Goal: Task Accomplishment & Management: Manage account settings

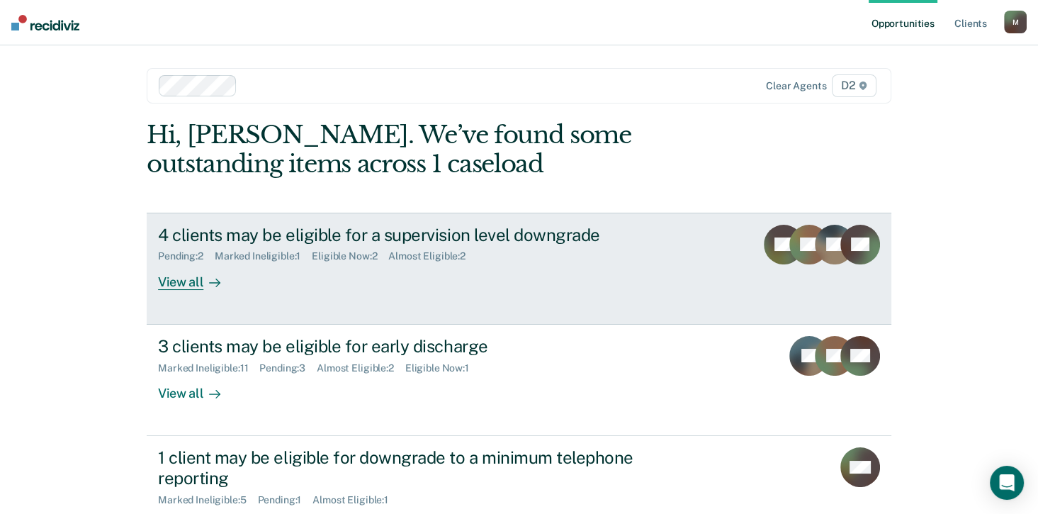
click at [189, 275] on div "View all" at bounding box center [197, 276] width 79 height 28
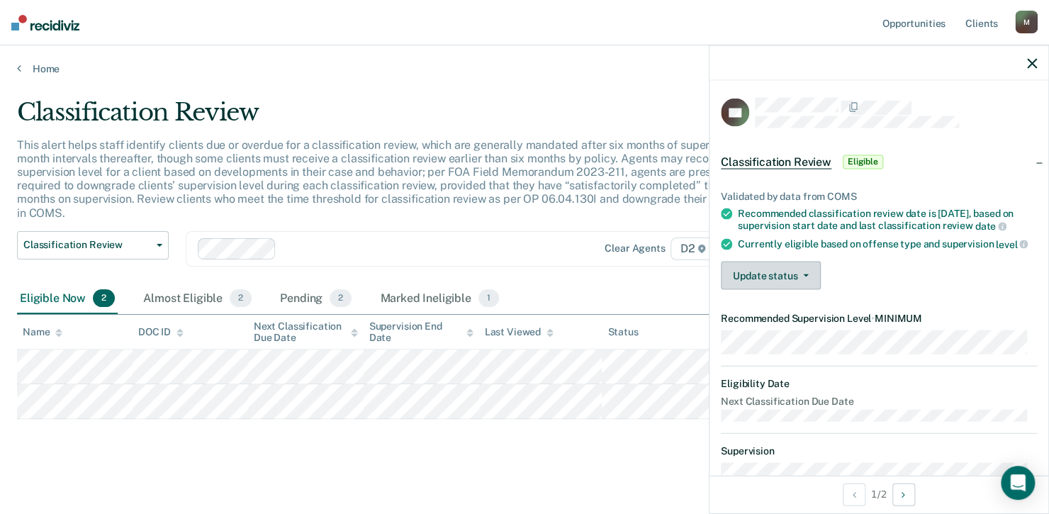
click at [778, 287] on button "Update status" at bounding box center [771, 275] width 100 height 28
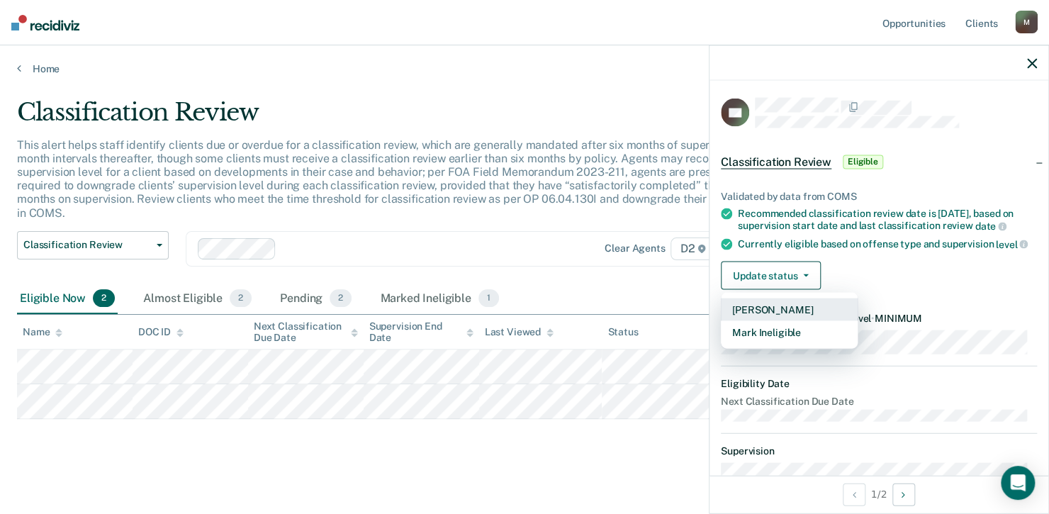
click at [782, 314] on button "[PERSON_NAME]" at bounding box center [789, 309] width 137 height 23
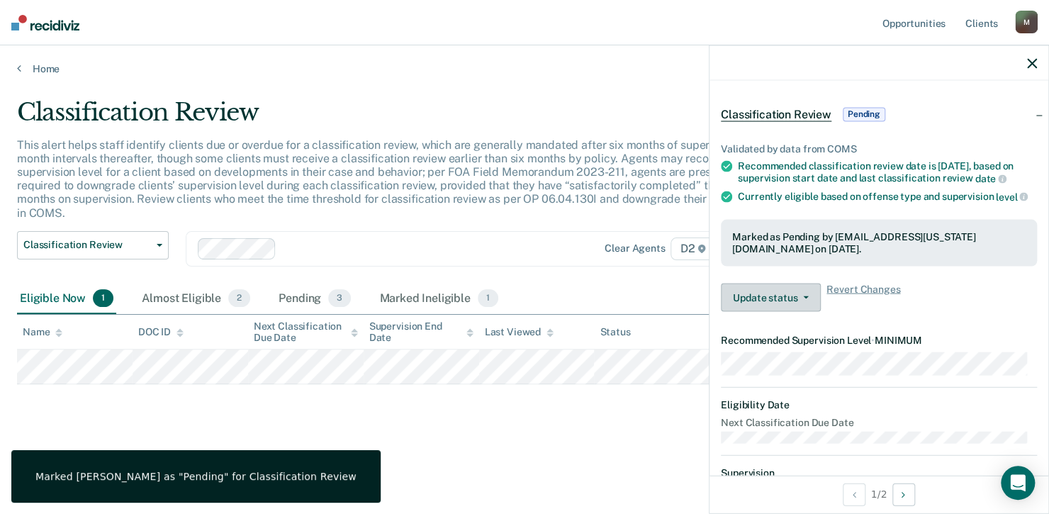
scroll to position [141, 0]
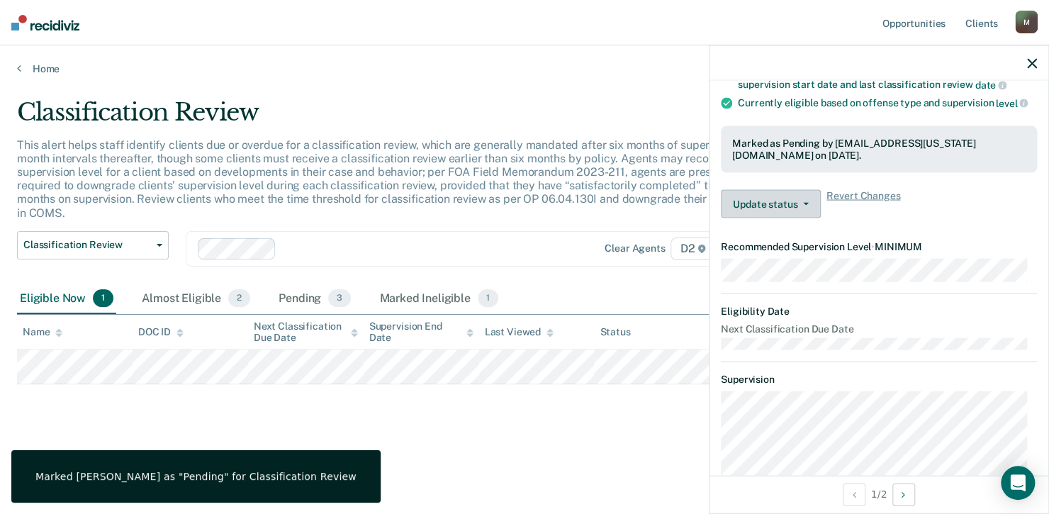
click at [773, 210] on button "Update status" at bounding box center [771, 204] width 100 height 28
click at [887, 335] on dt "Next Classification Due Date" at bounding box center [879, 329] width 316 height 12
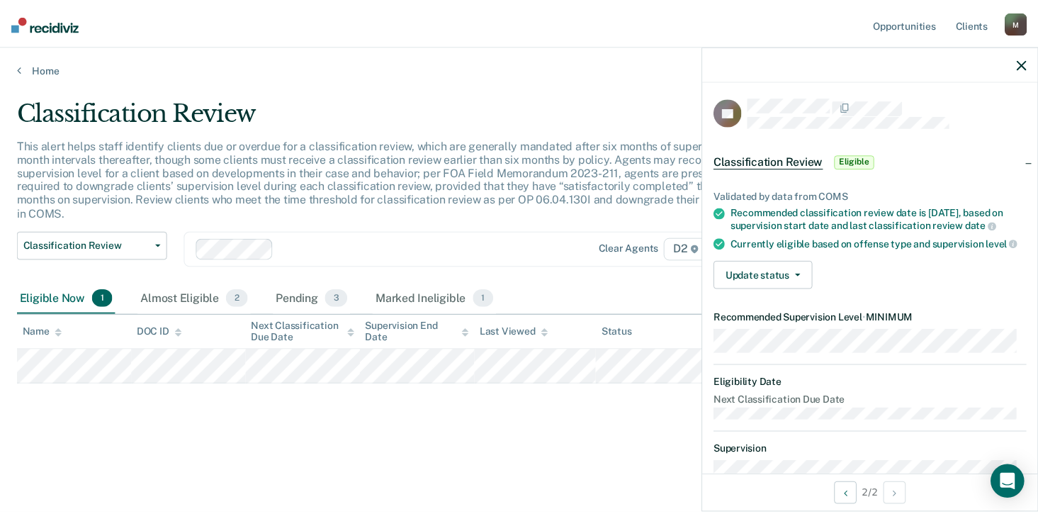
scroll to position [0, 0]
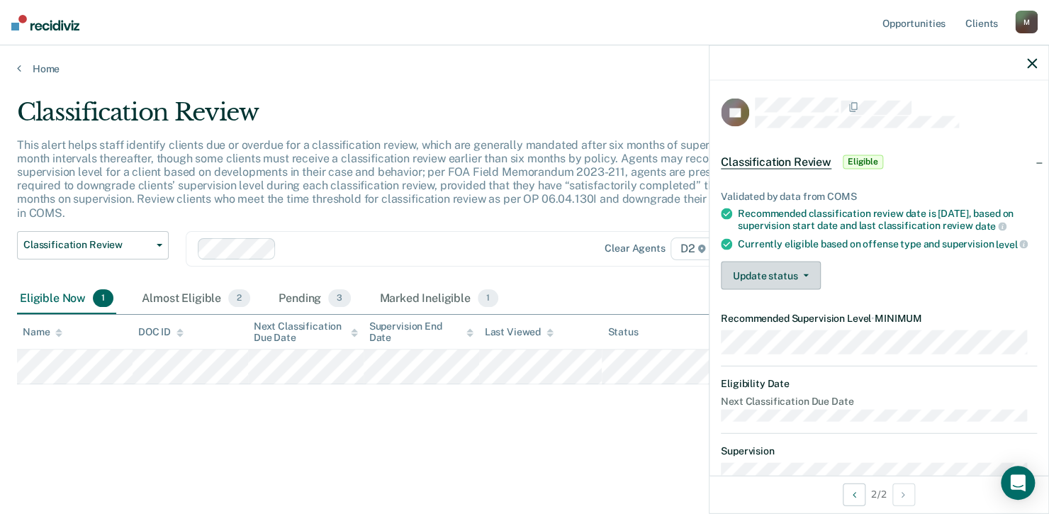
click at [779, 286] on button "Update status" at bounding box center [771, 275] width 100 height 28
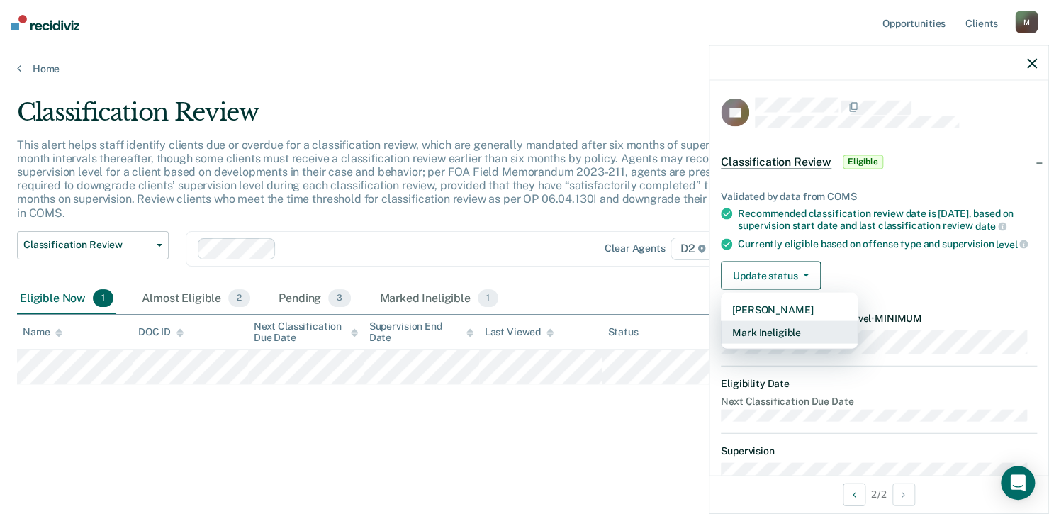
click at [783, 340] on button "Mark Ineligible" at bounding box center [789, 332] width 137 height 23
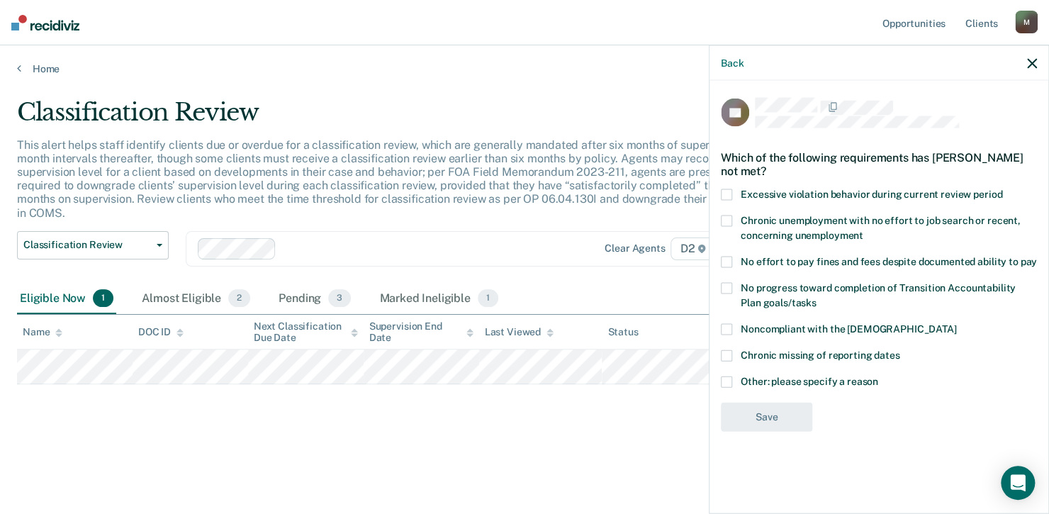
click at [728, 327] on span at bounding box center [726, 329] width 11 height 11
click at [956, 324] on input "Noncompliant with the [DEMOGRAPHIC_DATA]" at bounding box center [956, 324] width 0 height 0
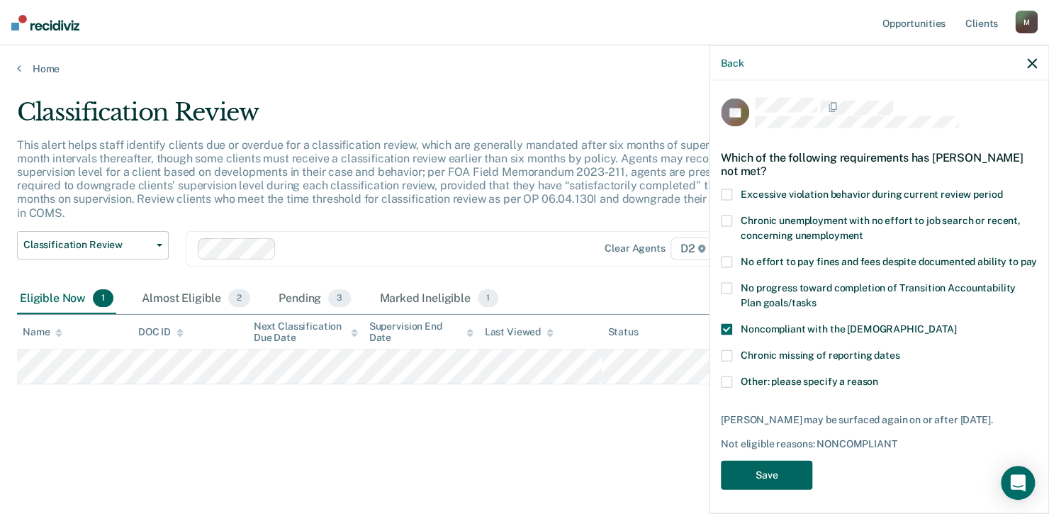
drag, startPoint x: 786, startPoint y: 487, endPoint x: 860, endPoint y: 476, distance: 74.5
click at [786, 488] on button "Save" at bounding box center [766, 475] width 91 height 29
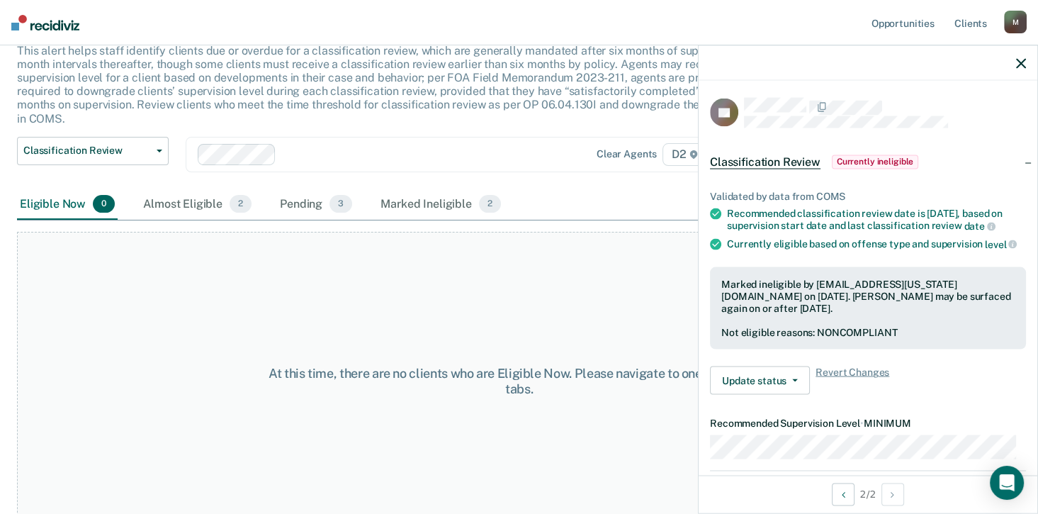
scroll to position [96, 0]
click at [200, 191] on div "Almost Eligible 2" at bounding box center [197, 203] width 114 height 31
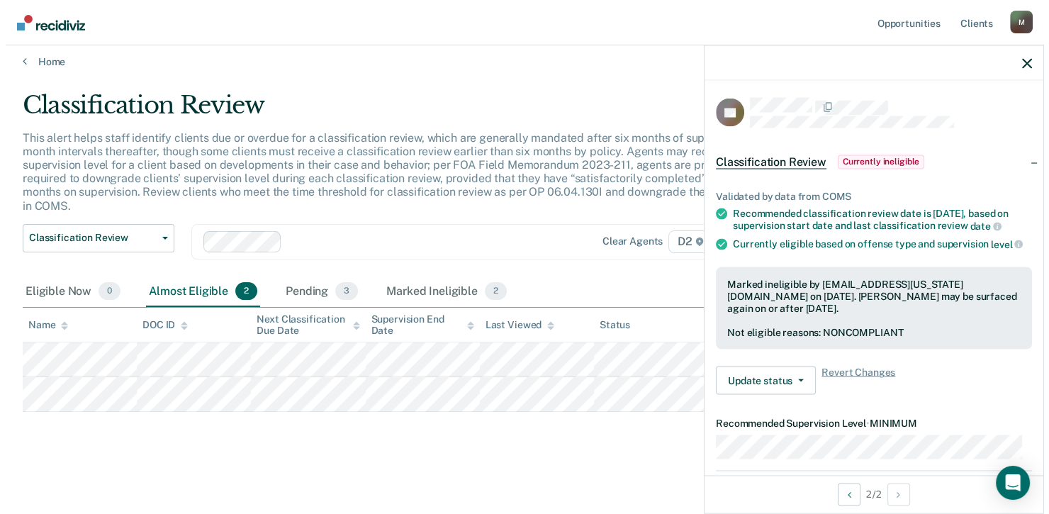
scroll to position [0, 0]
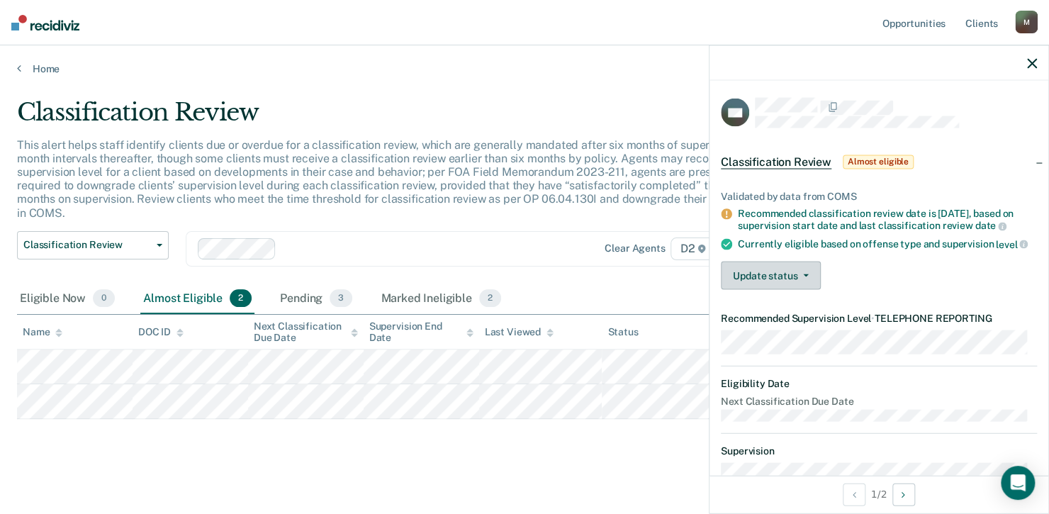
click at [782, 290] on button "Update status" at bounding box center [771, 275] width 100 height 28
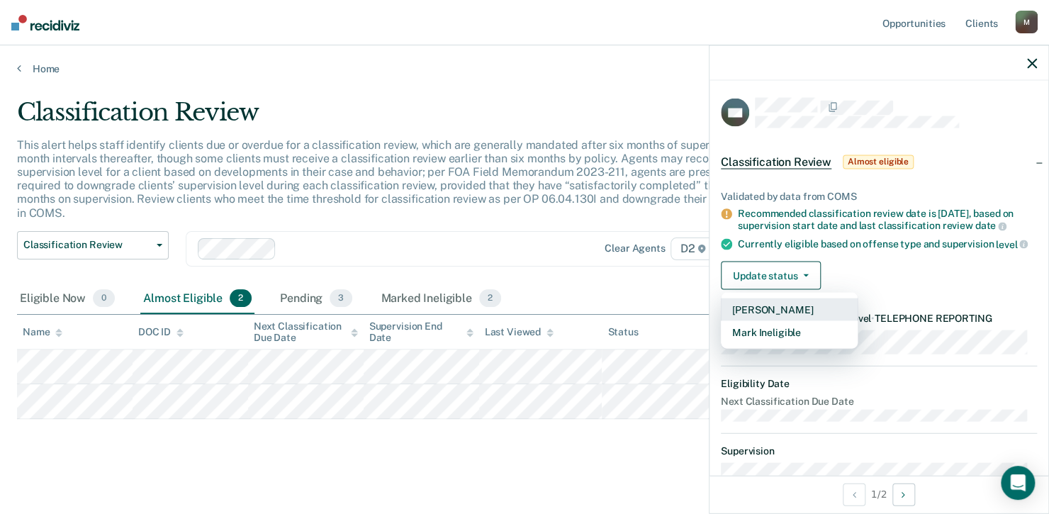
click at [785, 321] on button "[PERSON_NAME]" at bounding box center [789, 309] width 137 height 23
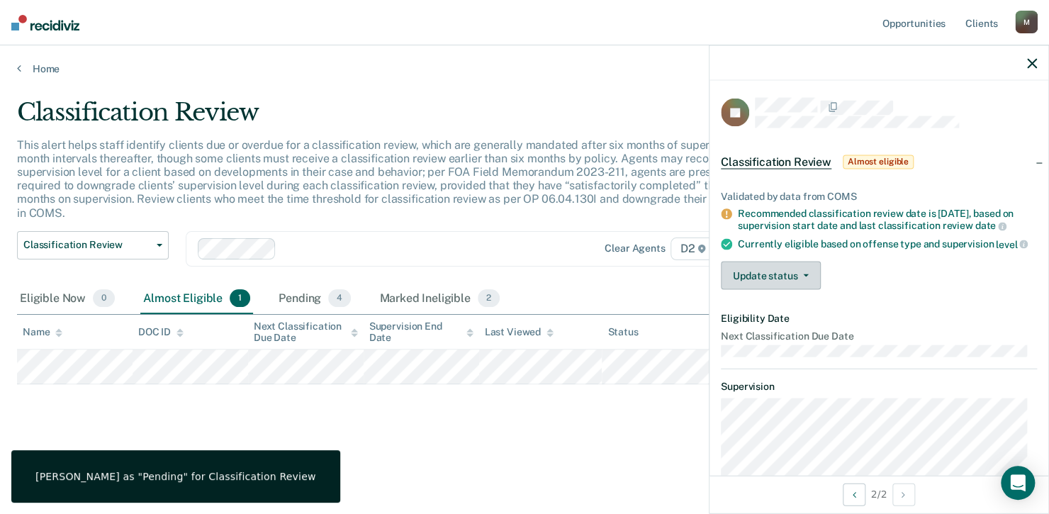
click at [784, 290] on button "Update status" at bounding box center [771, 275] width 100 height 28
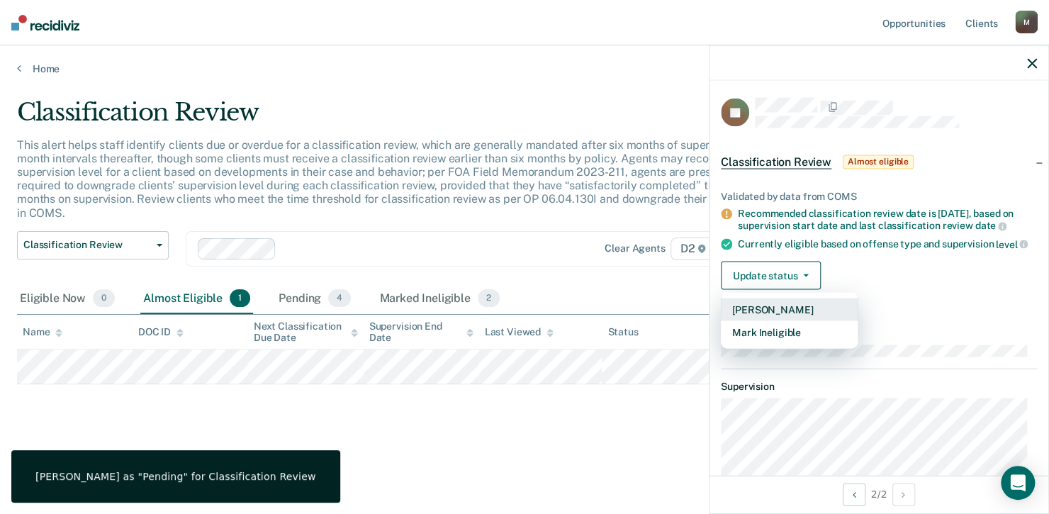
click at [779, 320] on button "[PERSON_NAME]" at bounding box center [789, 309] width 137 height 23
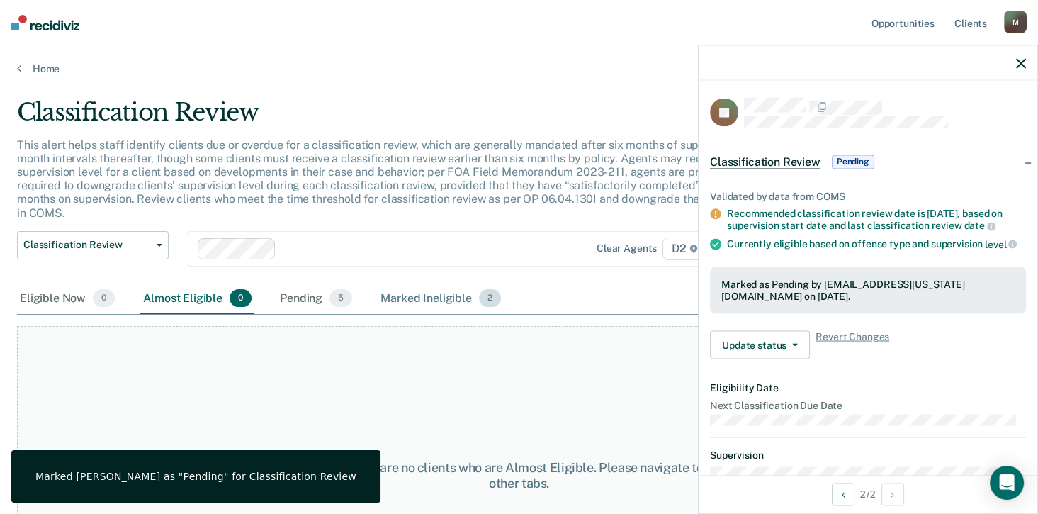
click at [475, 284] on div "Marked Ineligible 2" at bounding box center [441, 298] width 126 height 31
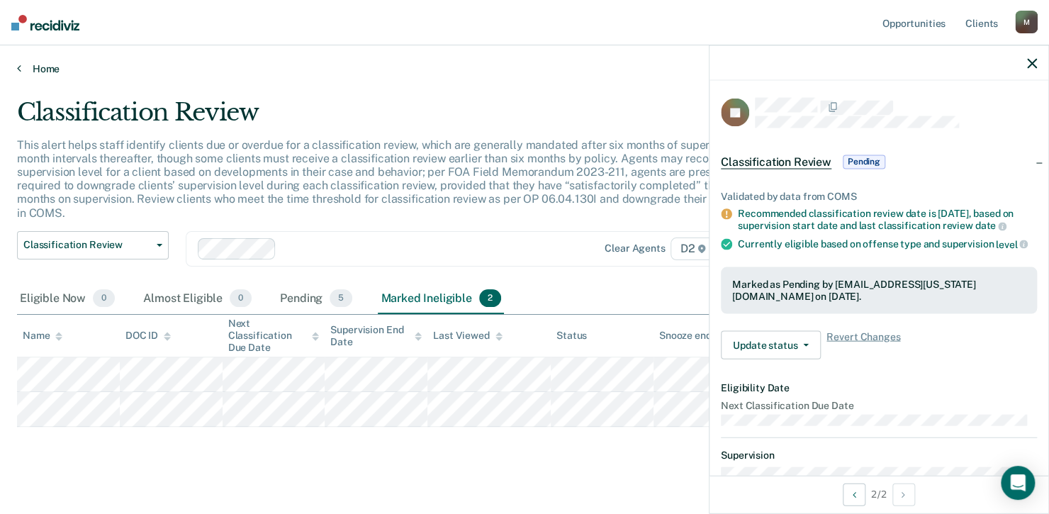
click at [22, 69] on link "Home" at bounding box center [524, 68] width 1015 height 13
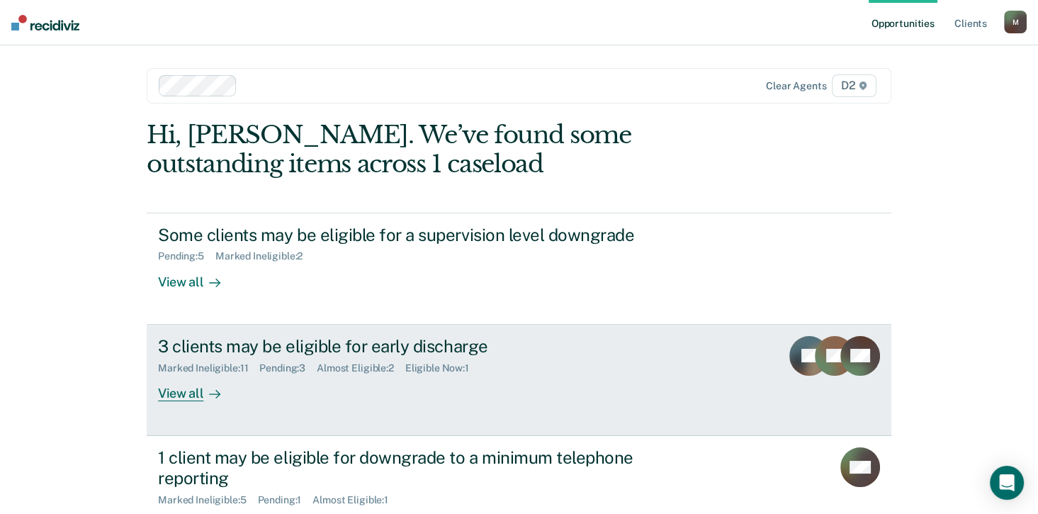
click at [359, 360] on div "Marked Ineligible : 11 Pending : 3 Almost Eligible : 2 Eligible Now : 1" at bounding box center [406, 365] width 497 height 18
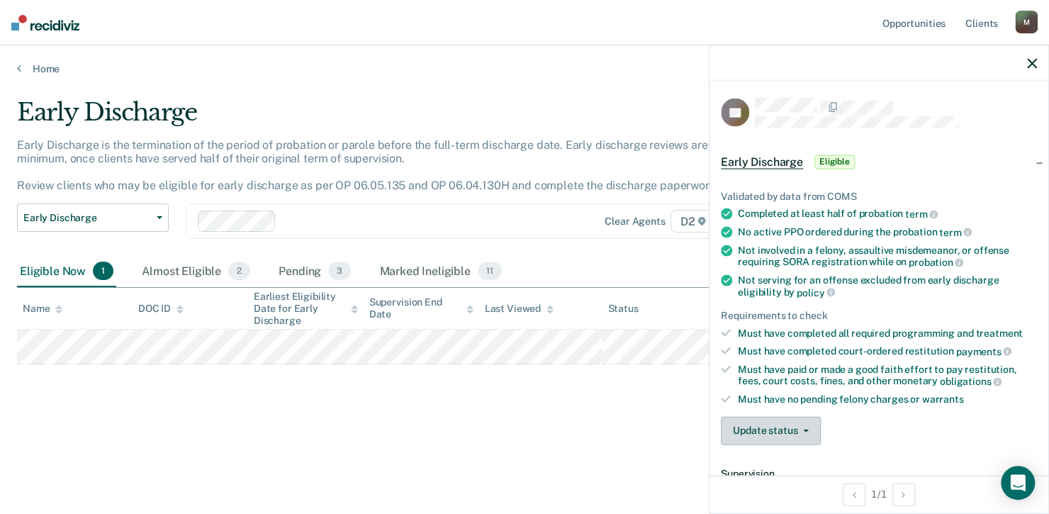
click at [782, 422] on button "Update status" at bounding box center [771, 430] width 100 height 28
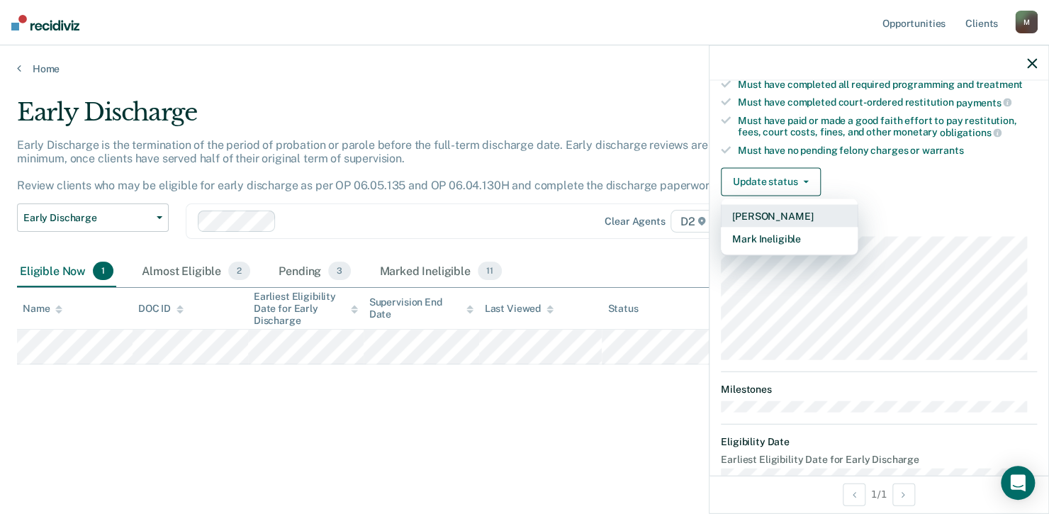
scroll to position [278, 0]
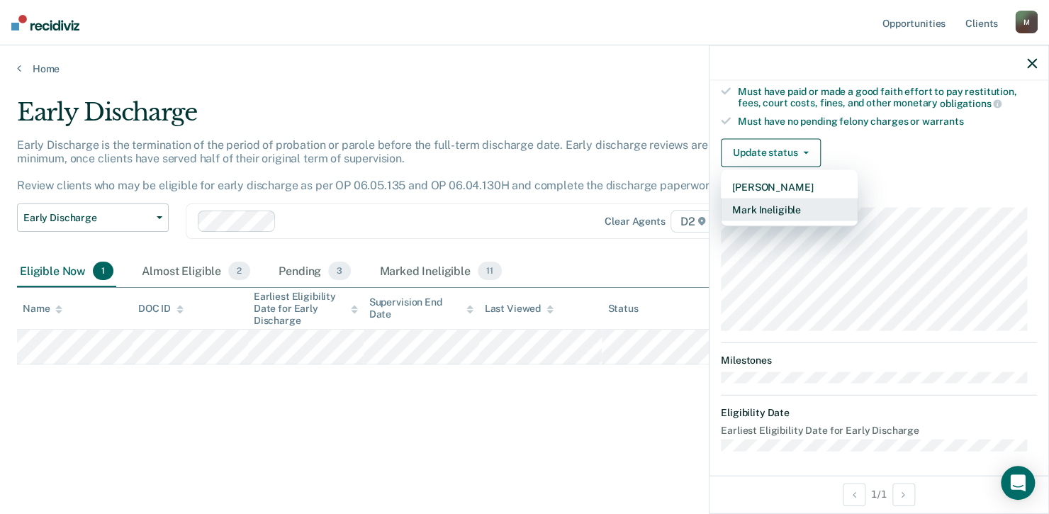
click at [776, 208] on button "Mark Ineligible" at bounding box center [789, 209] width 137 height 23
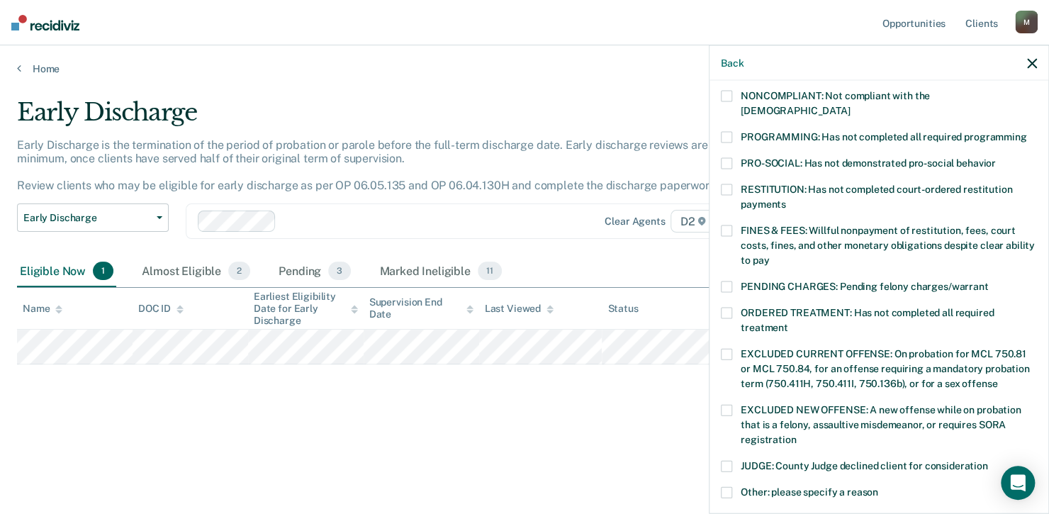
click at [724, 225] on span at bounding box center [726, 230] width 11 height 11
click at [769, 255] on input "FINES & FEES: Willful nonpayment of restitution, fees, court costs, fines, and …" at bounding box center [769, 255] width 0 height 0
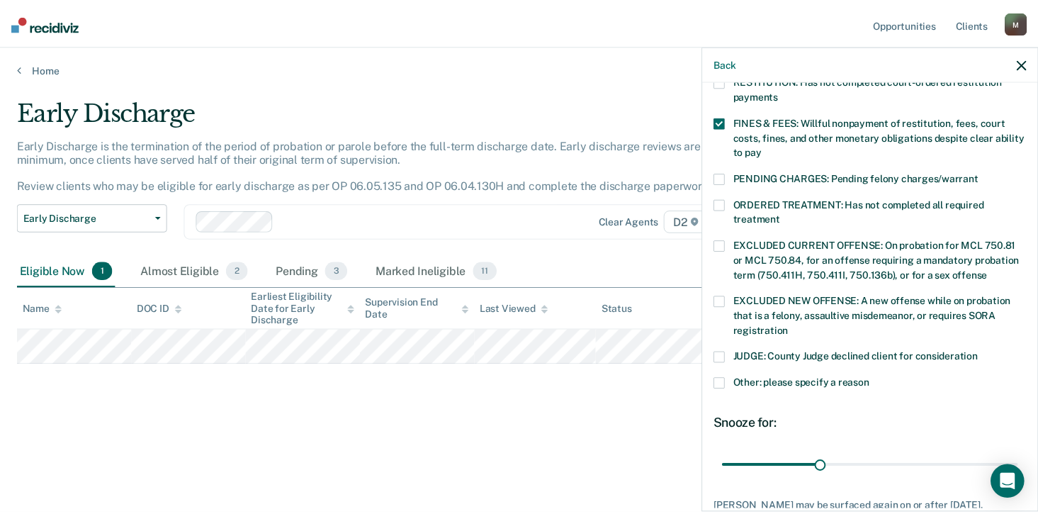
scroll to position [461, 0]
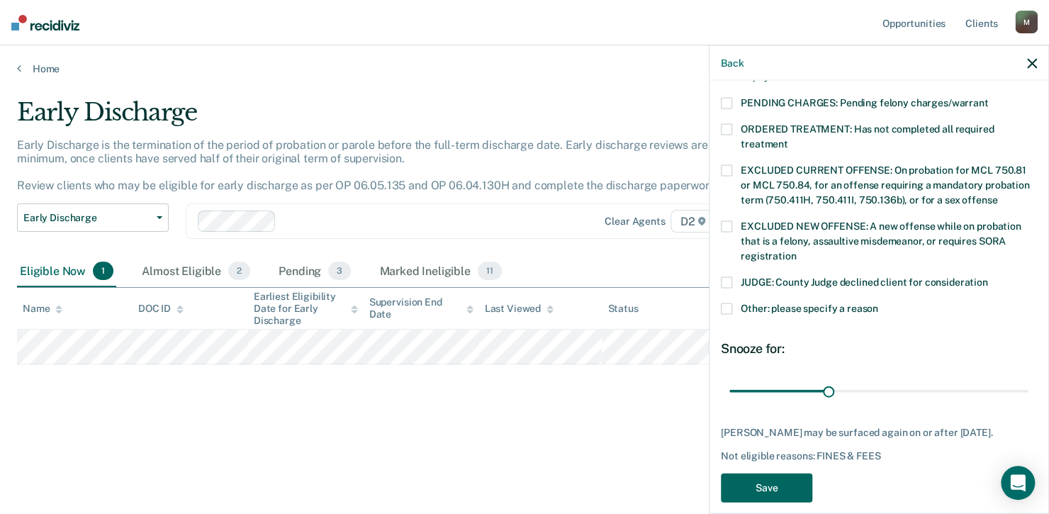
drag, startPoint x: 784, startPoint y: 468, endPoint x: 931, endPoint y: 449, distance: 148.7
click at [931, 449] on div "TL Which of the following requirements has [PERSON_NAME] not met? [MEDICAL_DATA…" at bounding box center [879, 73] width 316 height 874
drag, startPoint x: 823, startPoint y: 378, endPoint x: 1051, endPoint y: 377, distance: 227.5
type input "90"
click at [1028, 378] on input "range" at bounding box center [878, 390] width 299 height 25
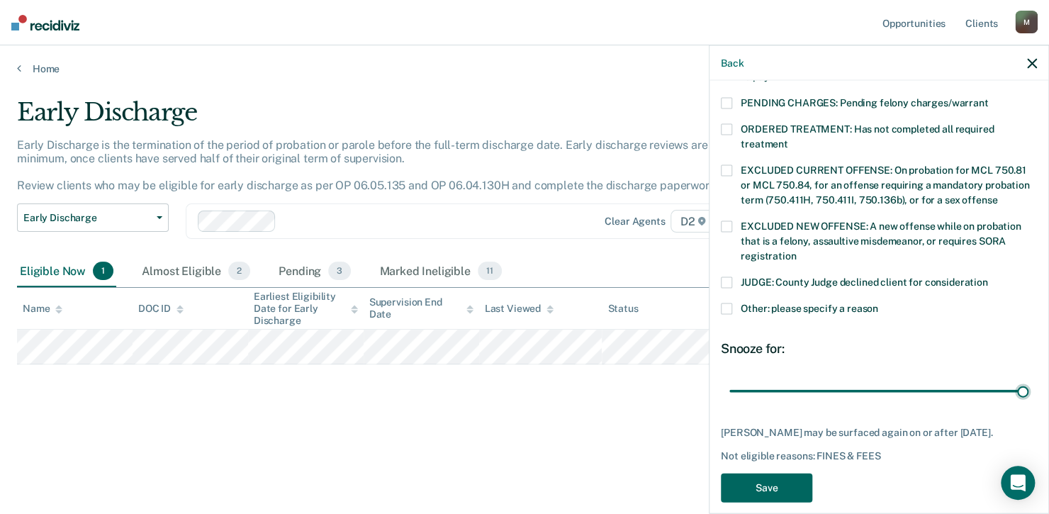
click at [766, 473] on button "Save" at bounding box center [766, 487] width 91 height 29
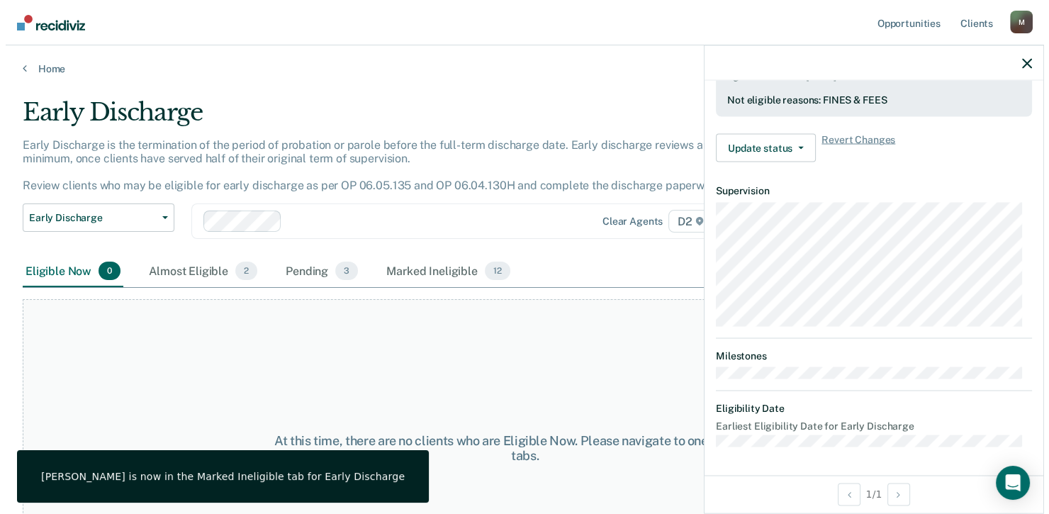
scroll to position [382, 0]
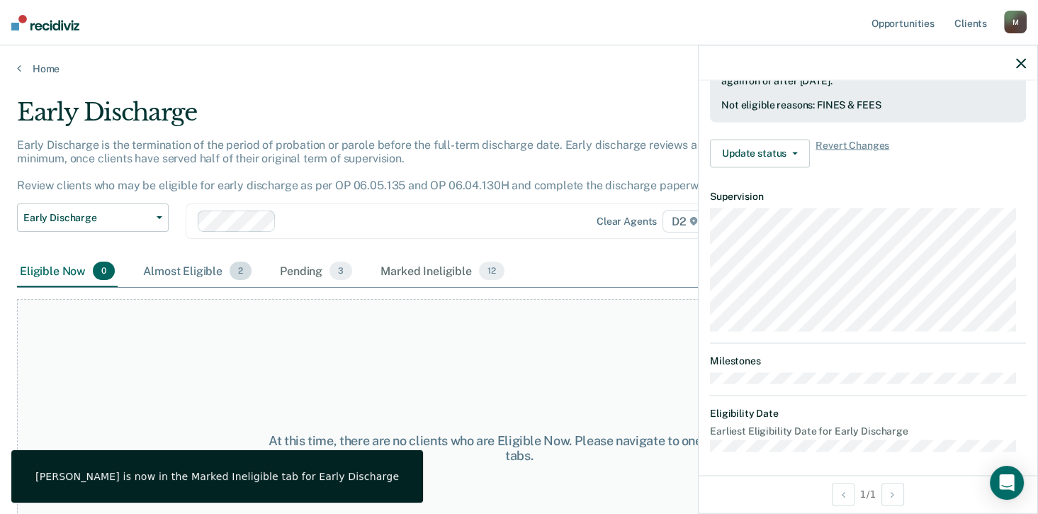
click at [218, 275] on div "Almost Eligible 2" at bounding box center [197, 271] width 114 height 31
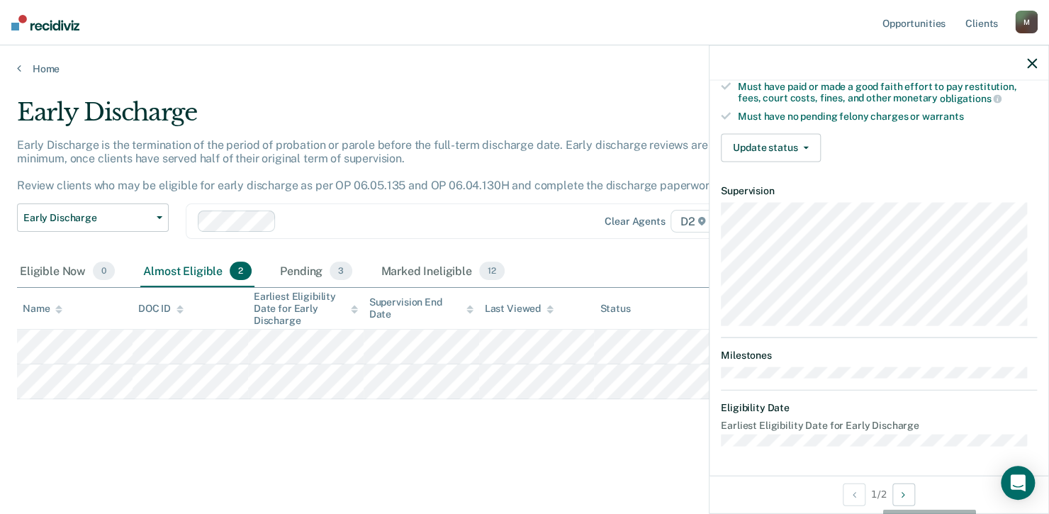
scroll to position [277, 0]
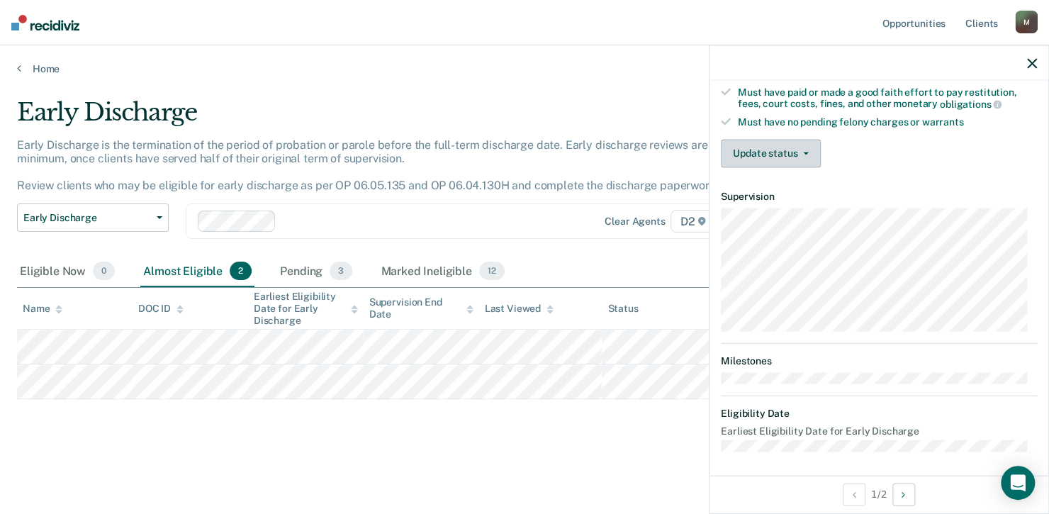
click at [785, 148] on button "Update status" at bounding box center [771, 153] width 100 height 28
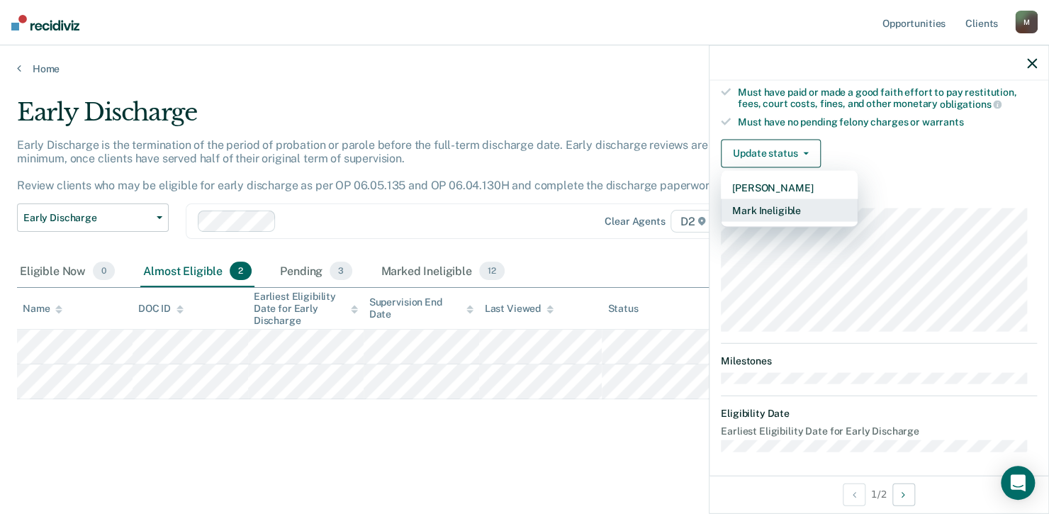
drag, startPoint x: 794, startPoint y: 188, endPoint x: 801, endPoint y: 204, distance: 17.8
click at [801, 204] on div "[PERSON_NAME] Mark Ineligible" at bounding box center [789, 198] width 137 height 57
click at [830, 213] on button "Mark Ineligible" at bounding box center [789, 209] width 137 height 23
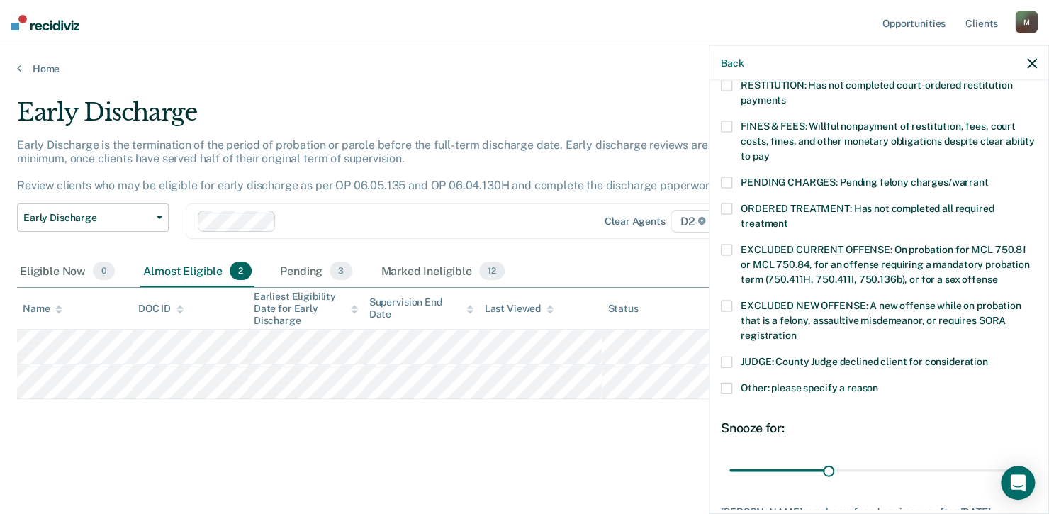
scroll to position [461, 0]
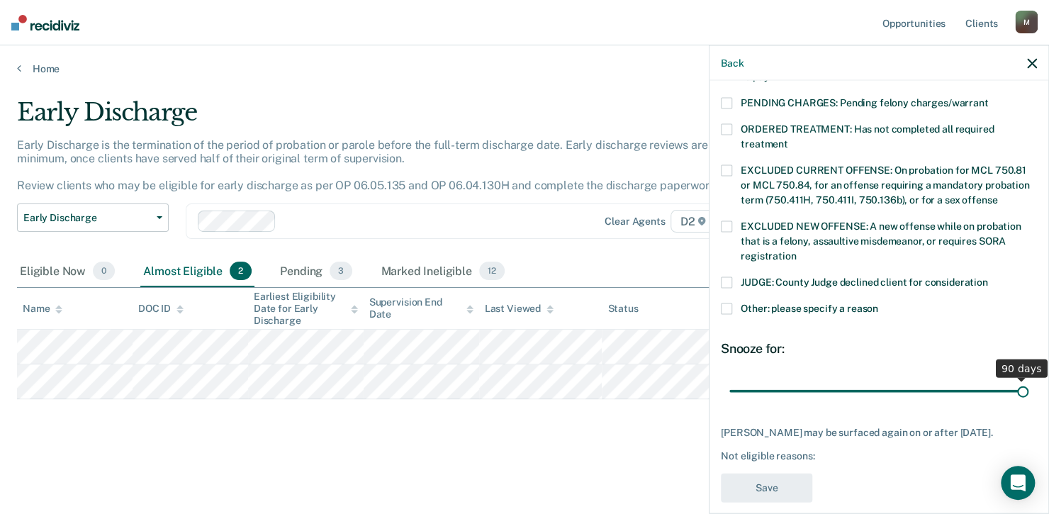
drag, startPoint x: 823, startPoint y: 376, endPoint x: 1051, endPoint y: 371, distance: 227.5
type input "90"
click at [1028, 378] on input "range" at bounding box center [878, 390] width 299 height 25
click at [726, 277] on span at bounding box center [726, 282] width 11 height 11
click at [988, 277] on input "JUDGE: County Judge declined client for consideration" at bounding box center [988, 277] width 0 height 0
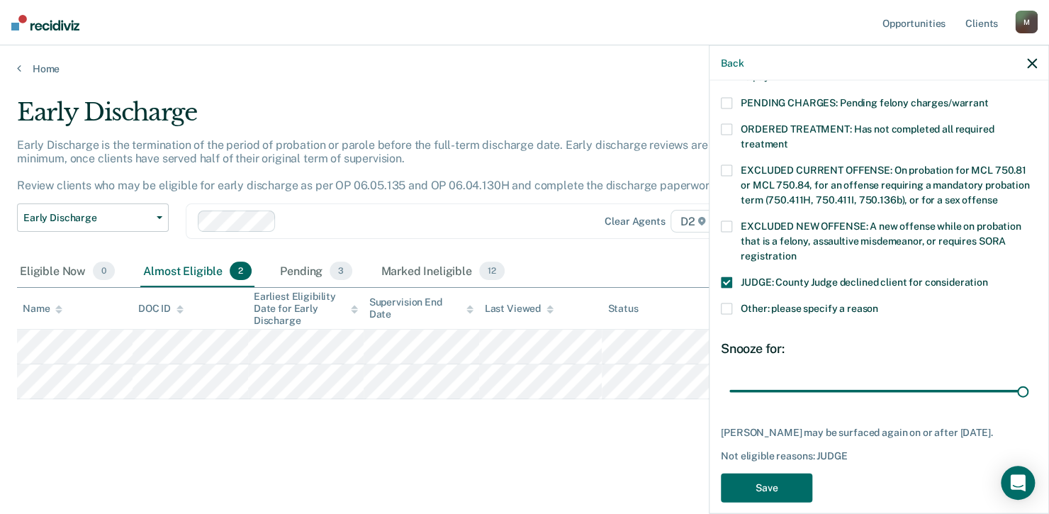
click at [731, 277] on span at bounding box center [726, 282] width 11 height 11
click at [988, 277] on input "JUDGE: County Judge declined client for consideration" at bounding box center [988, 277] width 0 height 0
click at [726, 277] on span at bounding box center [726, 282] width 11 height 11
click at [988, 277] on input "JUDGE: County Judge declined client for consideration" at bounding box center [988, 277] width 0 height 0
click at [781, 475] on button "Save" at bounding box center [766, 487] width 91 height 29
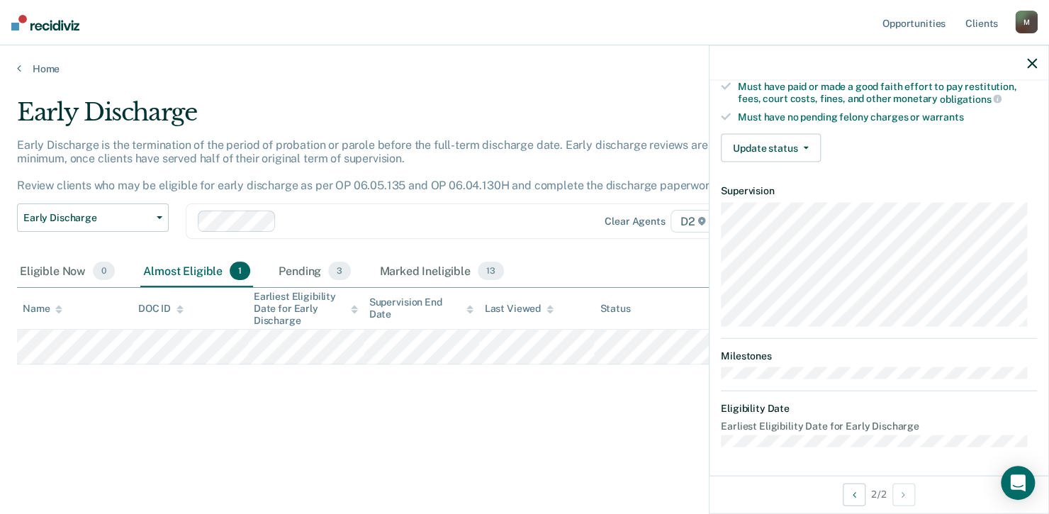
scroll to position [278, 0]
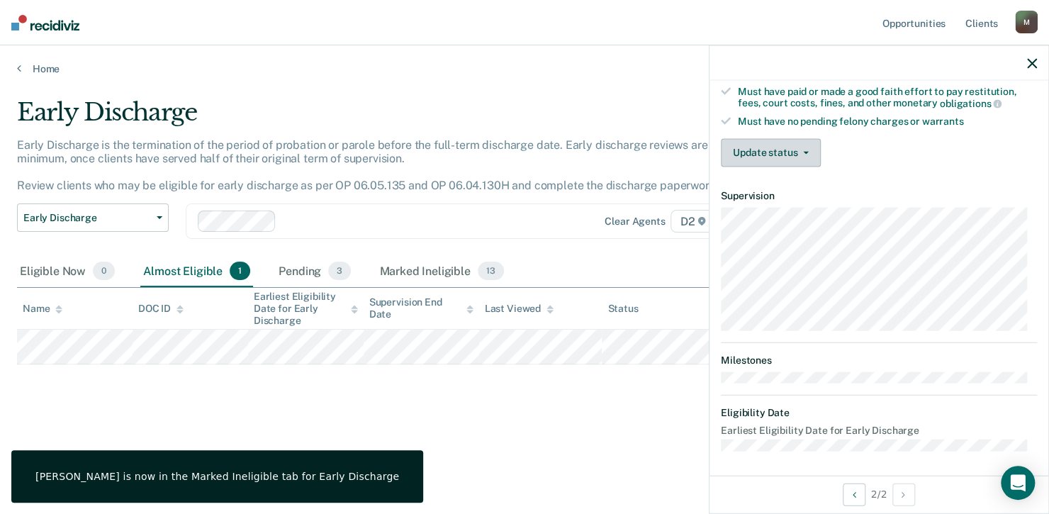
click at [772, 142] on button "Update status" at bounding box center [771, 152] width 100 height 28
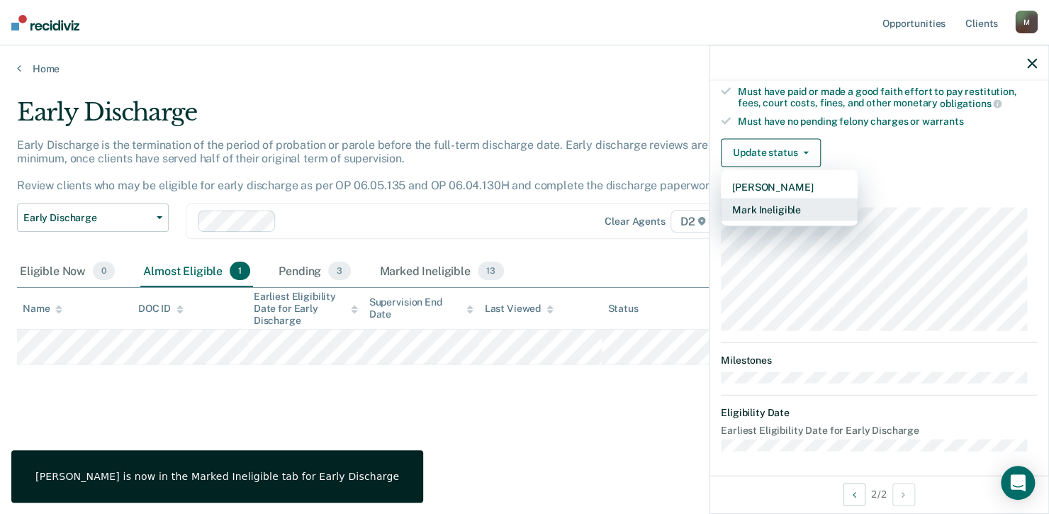
click at [798, 206] on button "Mark Ineligible" at bounding box center [789, 209] width 137 height 23
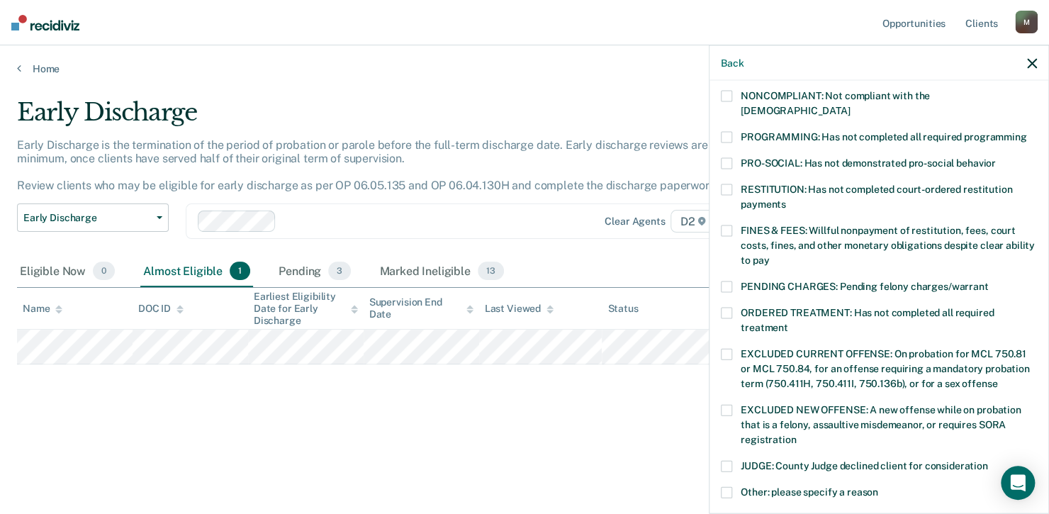
click at [729, 225] on span at bounding box center [726, 230] width 11 height 11
click at [769, 255] on input "FINES & FEES: Willful nonpayment of restitution, fees, court costs, fines, and …" at bounding box center [769, 255] width 0 height 0
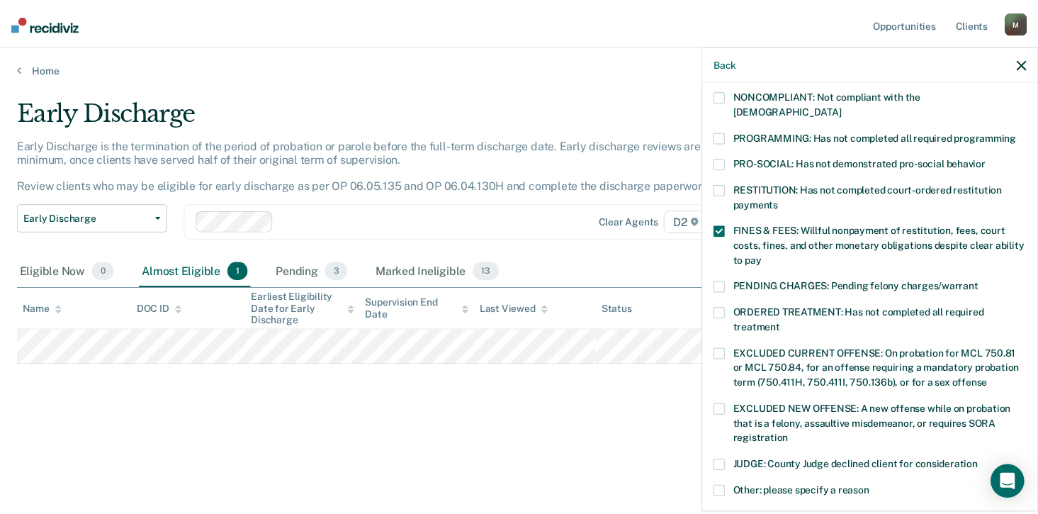
scroll to position [461, 0]
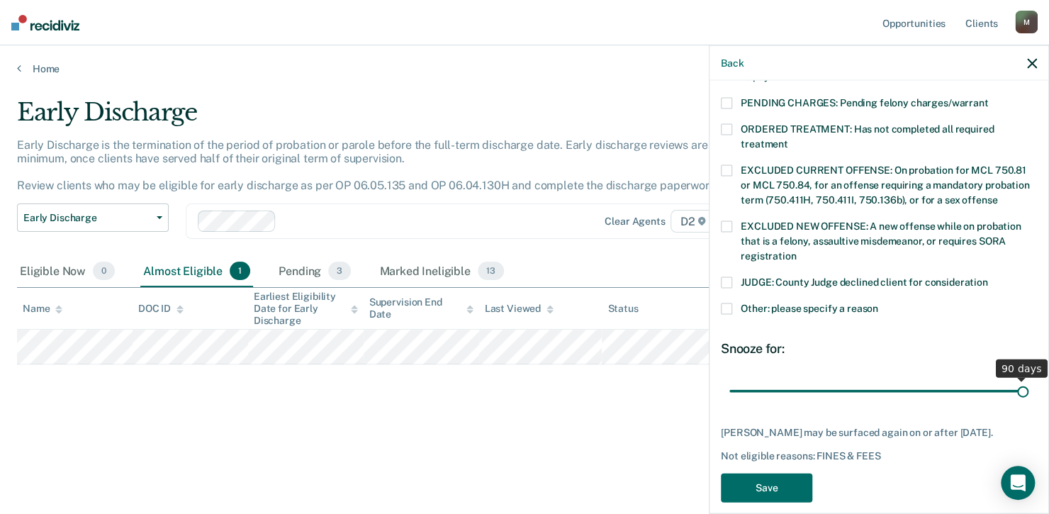
drag, startPoint x: 823, startPoint y: 376, endPoint x: 1051, endPoint y: 371, distance: 228.2
type input "90"
click at [1028, 378] on input "range" at bounding box center [878, 390] width 299 height 25
click at [766, 473] on button "Save" at bounding box center [766, 487] width 91 height 29
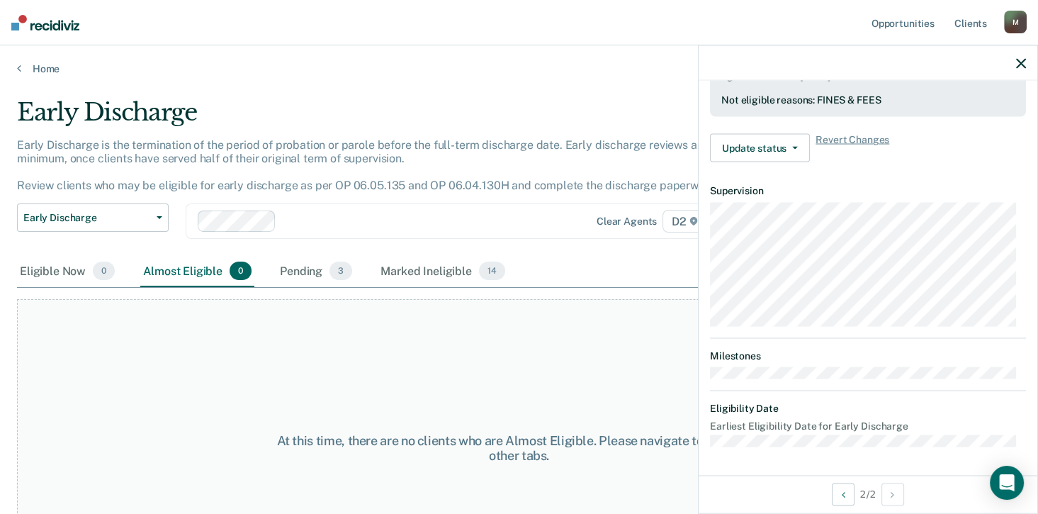
scroll to position [382, 0]
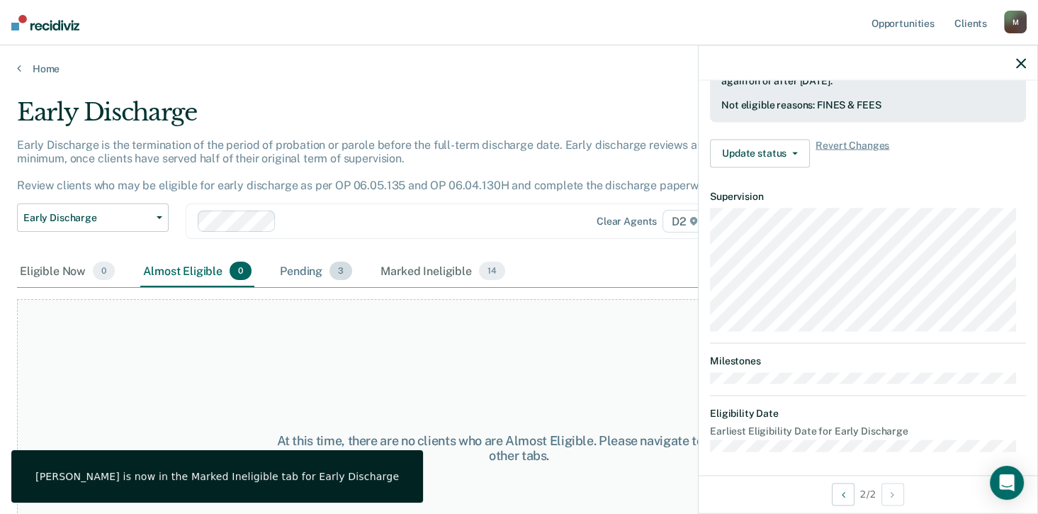
click at [307, 267] on div "Pending 3" at bounding box center [316, 271] width 78 height 31
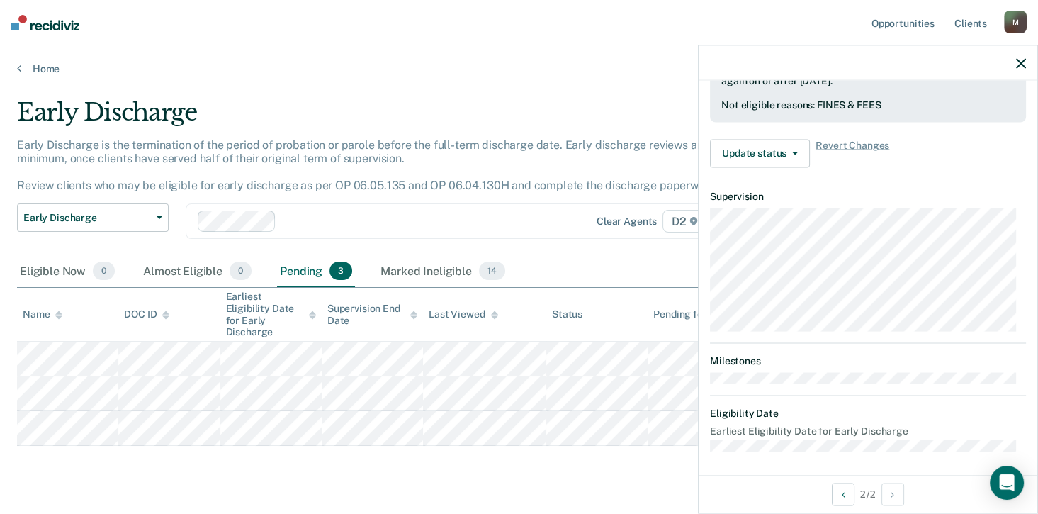
scroll to position [347, 0]
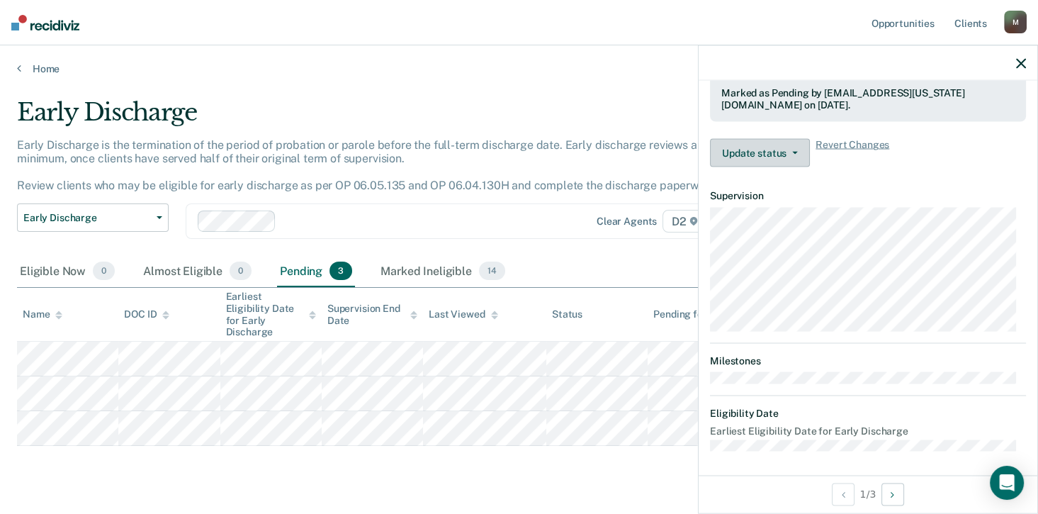
click at [753, 146] on button "Update status" at bounding box center [760, 153] width 100 height 28
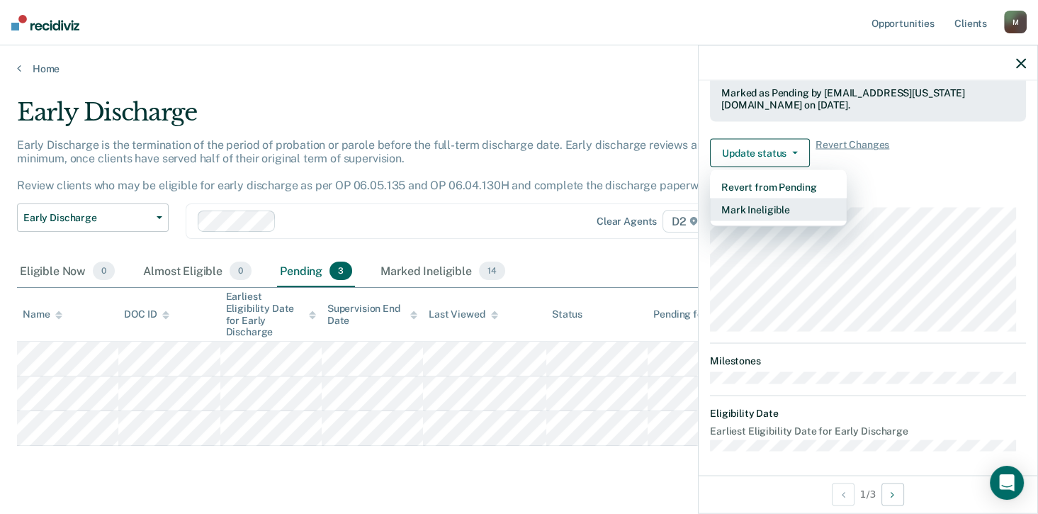
click at [766, 205] on button "Mark Ineligible" at bounding box center [778, 209] width 137 height 23
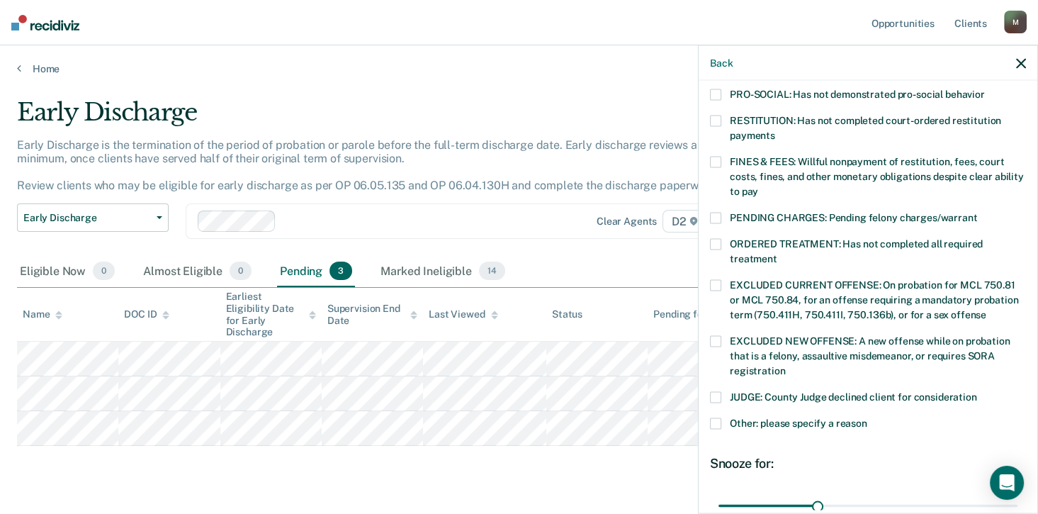
click at [716, 157] on span at bounding box center [715, 162] width 11 height 11
click at [758, 186] on input "FINES & FEES: Willful nonpayment of restitution, fees, court costs, fines, and …" at bounding box center [758, 186] width 0 height 0
drag, startPoint x: 813, startPoint y: 488, endPoint x: 1051, endPoint y: 460, distance: 239.8
type input "90"
click at [1018, 493] on input "range" at bounding box center [868, 505] width 299 height 25
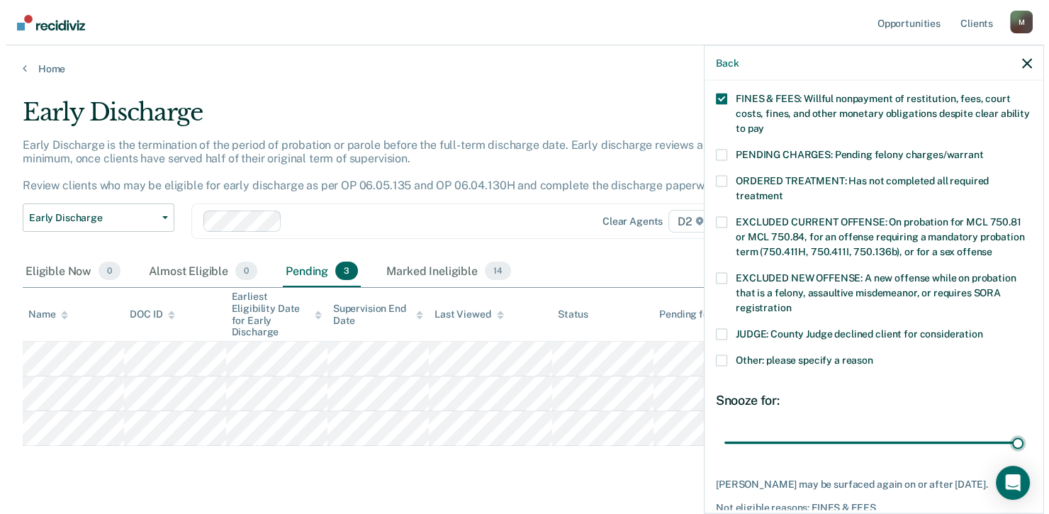
scroll to position [473, 0]
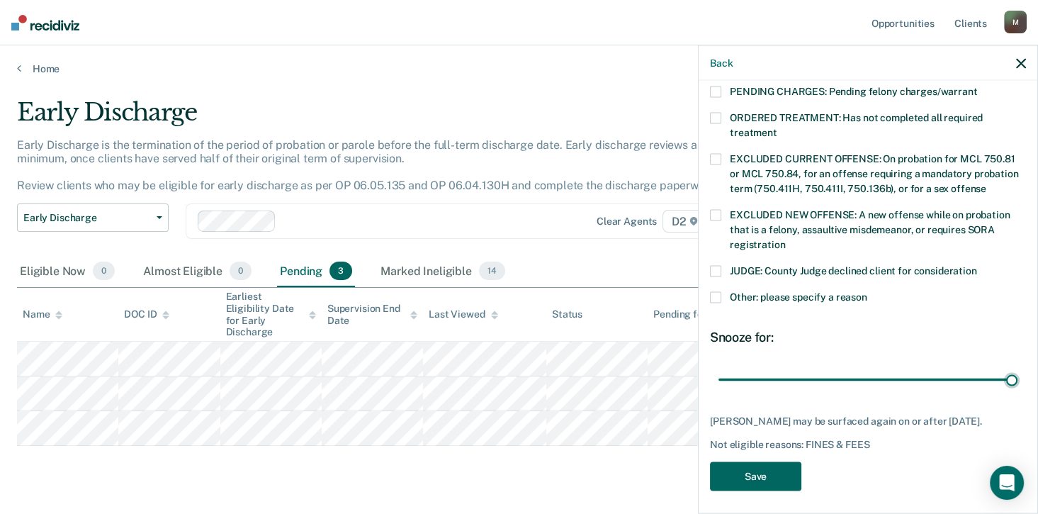
click at [769, 476] on button "Save" at bounding box center [755, 476] width 91 height 29
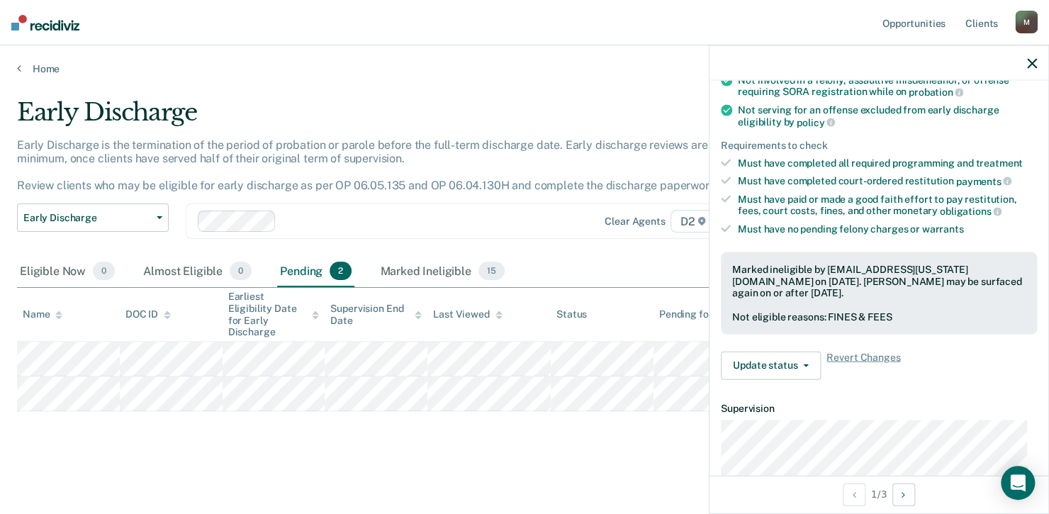
scroll to position [382, 0]
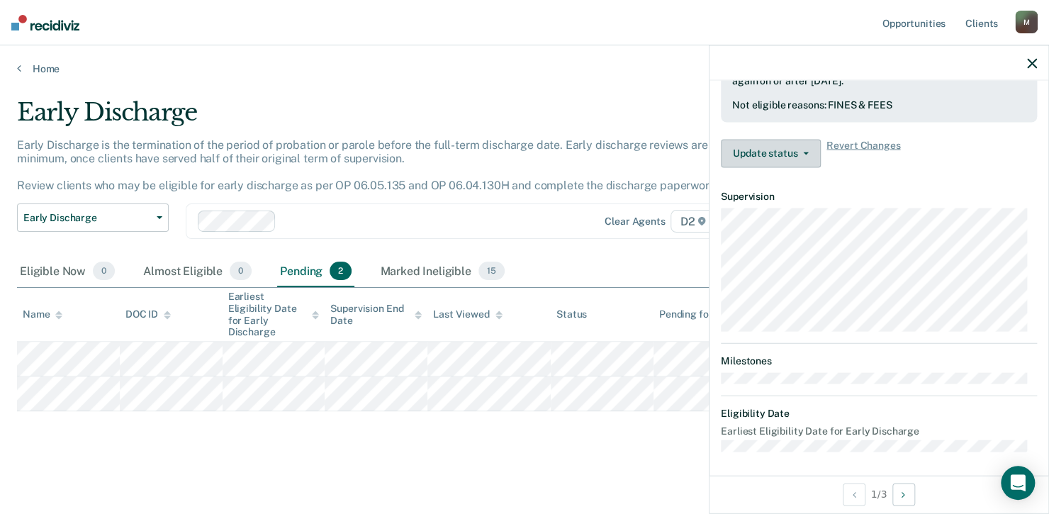
click at [762, 147] on button "Update status" at bounding box center [771, 153] width 100 height 28
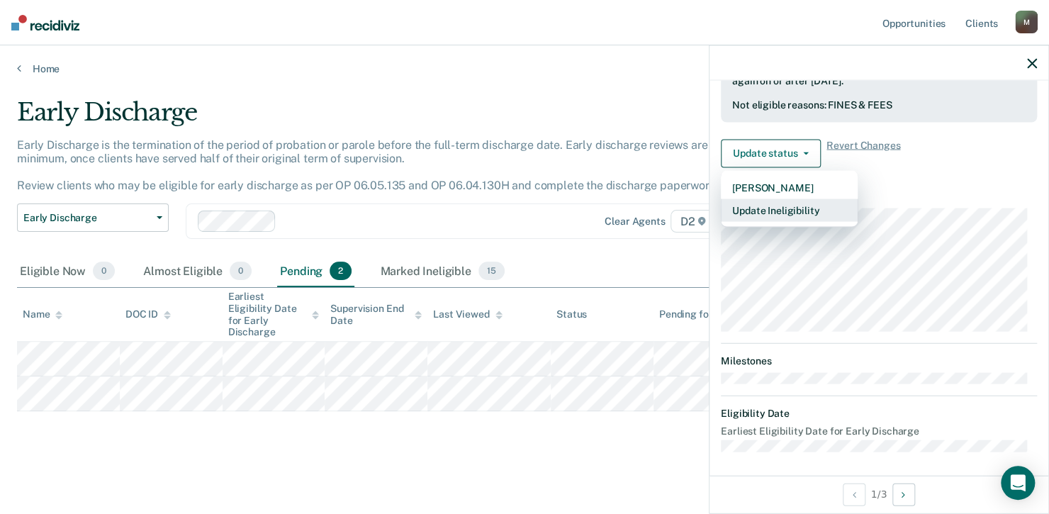
click at [782, 207] on button "Update Ineligibility" at bounding box center [789, 209] width 137 height 23
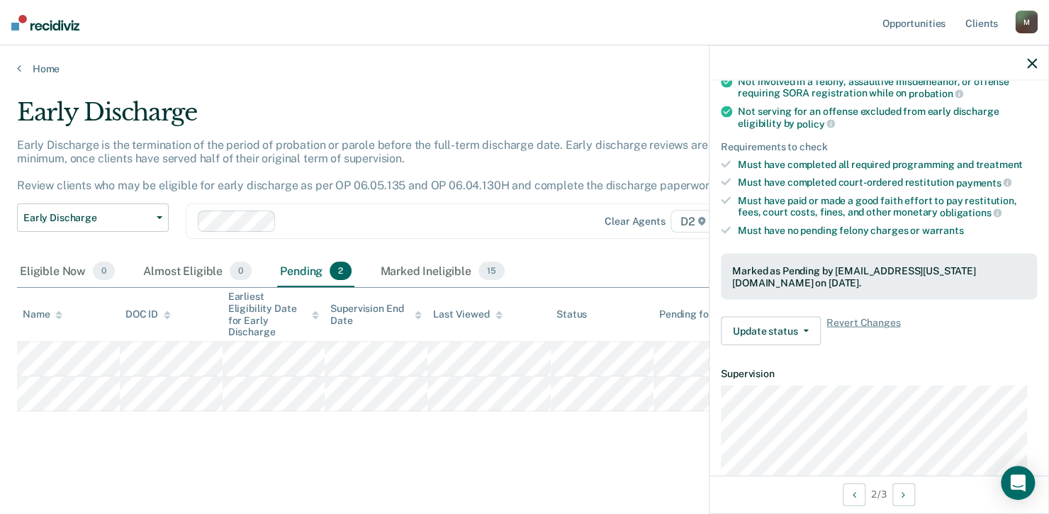
scroll to position [347, 0]
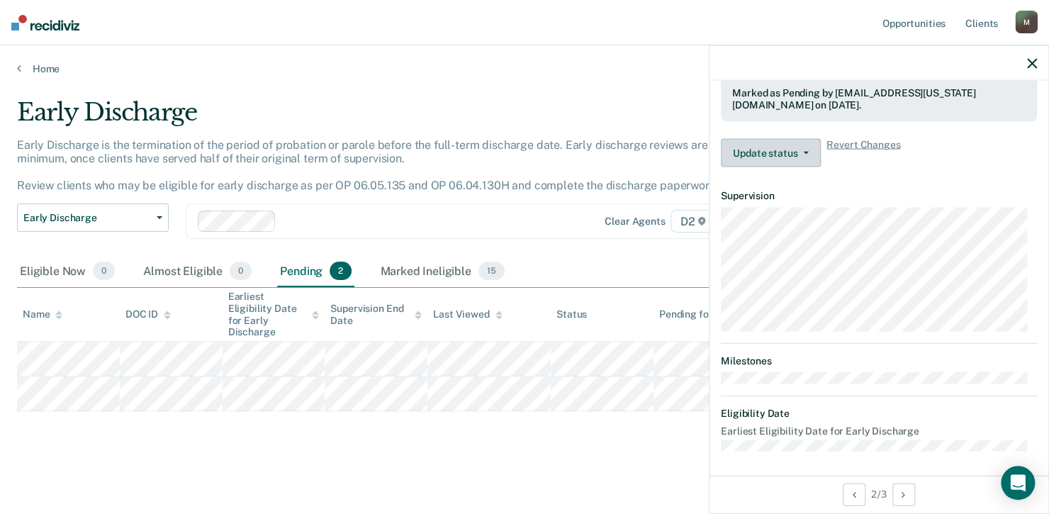
click at [757, 154] on button "Update status" at bounding box center [771, 153] width 100 height 28
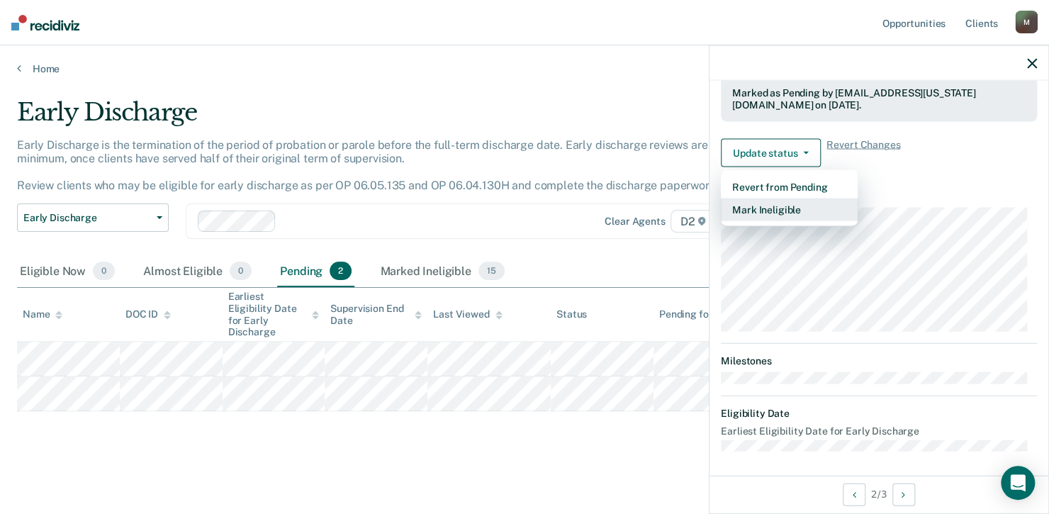
click at [780, 210] on button "Mark Ineligible" at bounding box center [789, 209] width 137 height 23
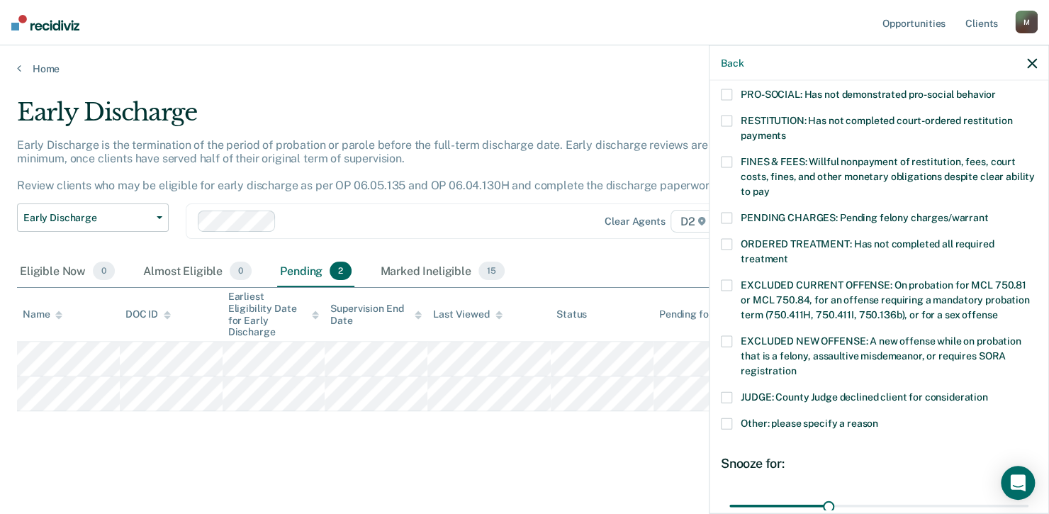
click at [726, 157] on span at bounding box center [726, 162] width 11 height 11
click at [769, 186] on input "FINES & FEES: Willful nonpayment of restitution, fees, court costs, fines, and …" at bounding box center [769, 186] width 0 height 0
drag, startPoint x: 824, startPoint y: 490, endPoint x: 1051, endPoint y: 480, distance: 226.9
type input "90"
click at [1028, 493] on input "range" at bounding box center [878, 505] width 299 height 25
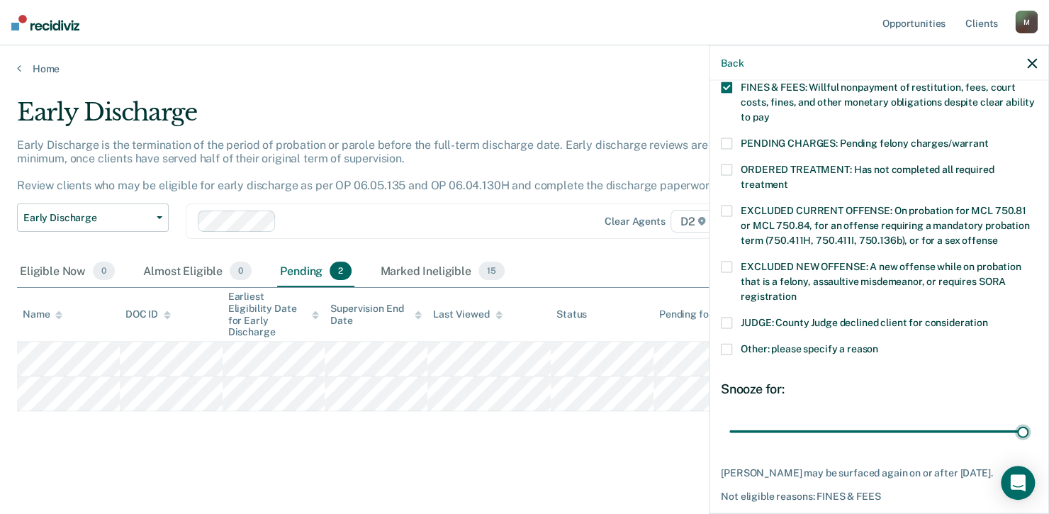
scroll to position [461, 0]
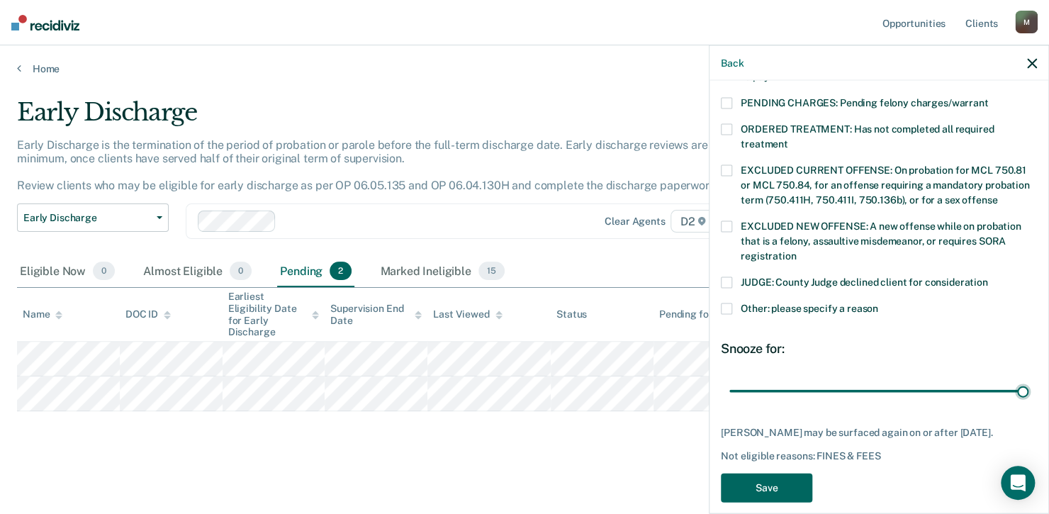
click at [765, 473] on button "Save" at bounding box center [766, 487] width 91 height 29
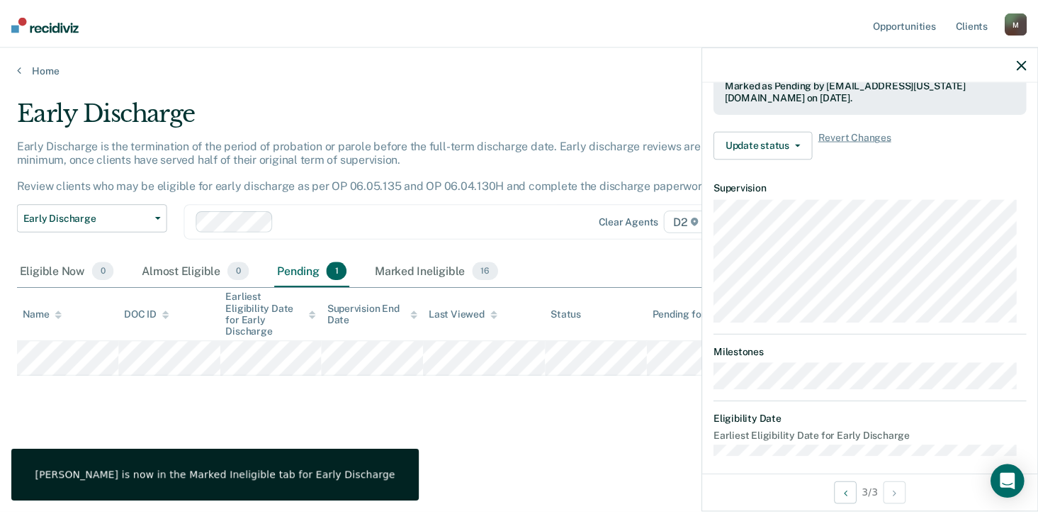
scroll to position [468, 0]
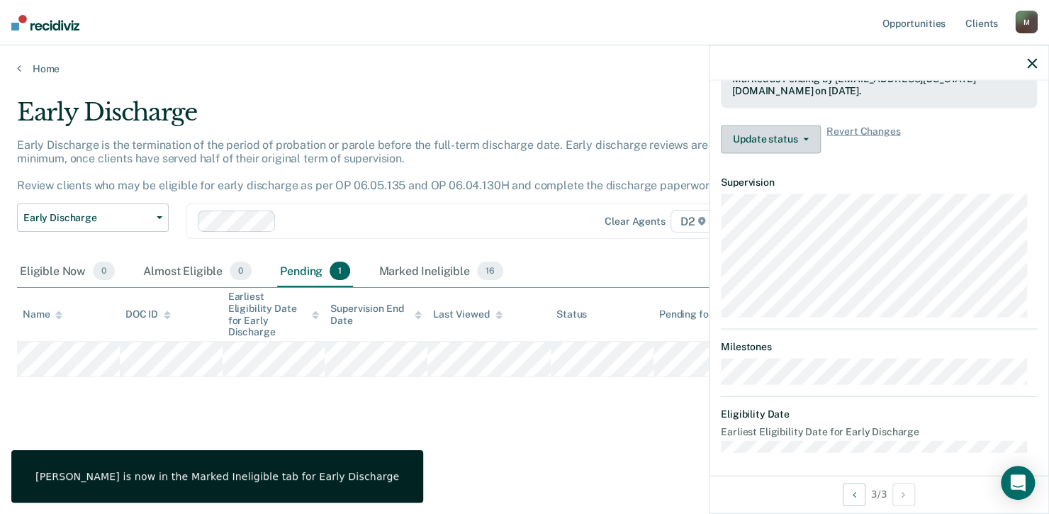
click at [764, 135] on button "Update status" at bounding box center [771, 139] width 100 height 28
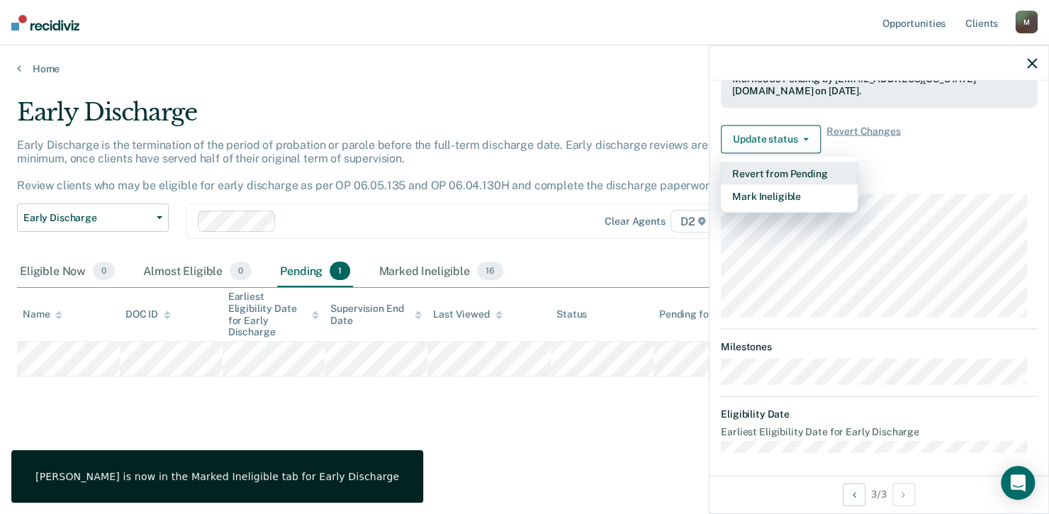
click at [777, 173] on button "Revert from Pending" at bounding box center [789, 173] width 137 height 23
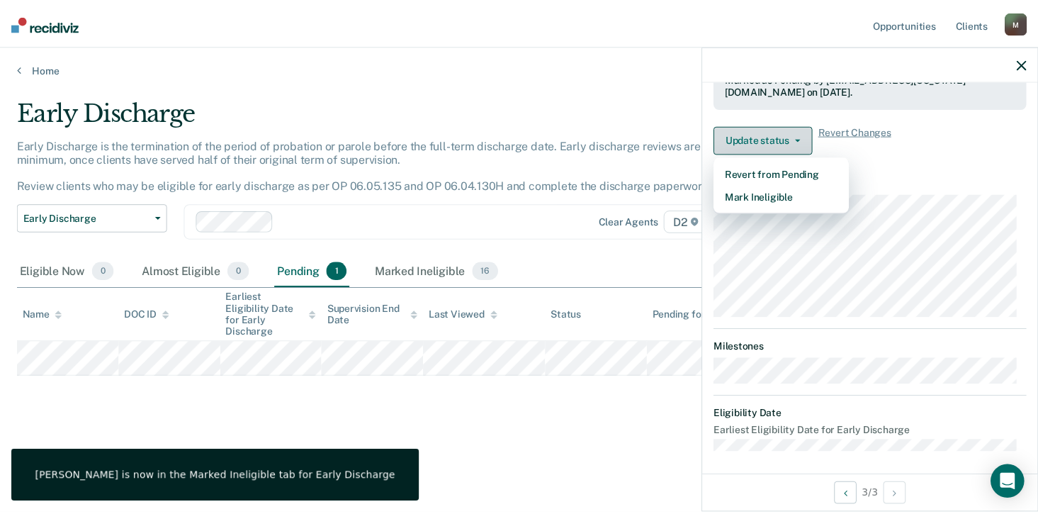
scroll to position [399, 0]
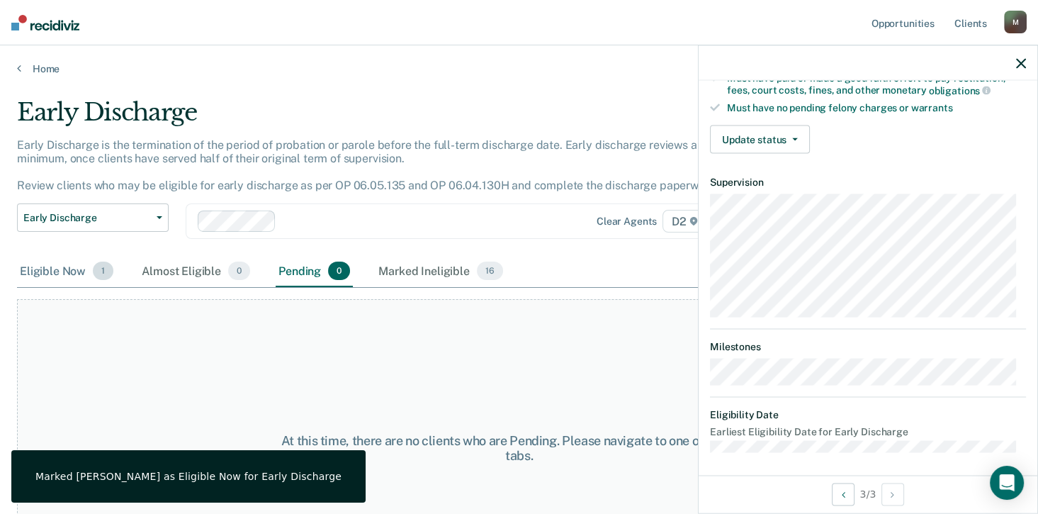
click at [72, 269] on div "Eligible Now 1" at bounding box center [66, 271] width 99 height 31
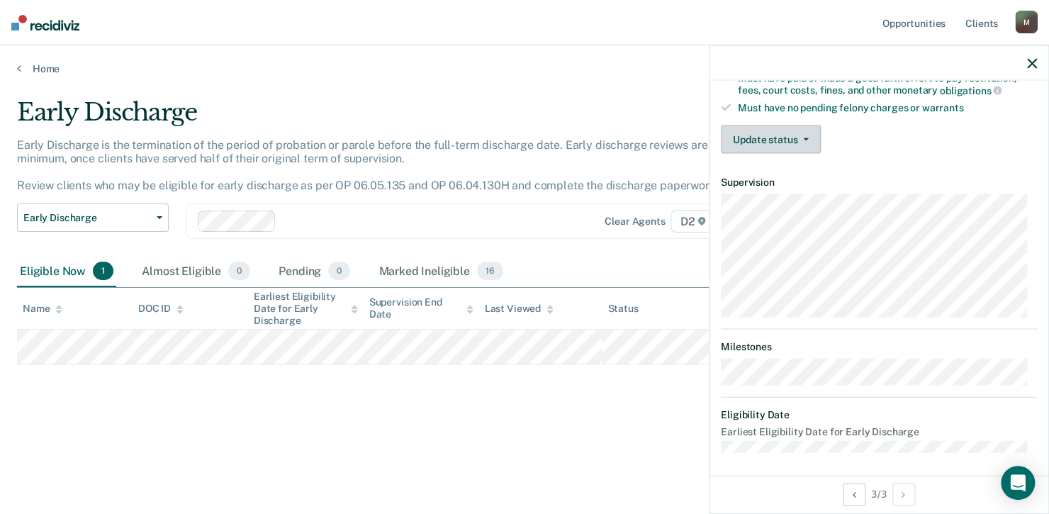
click at [771, 138] on button "Update status" at bounding box center [771, 139] width 100 height 28
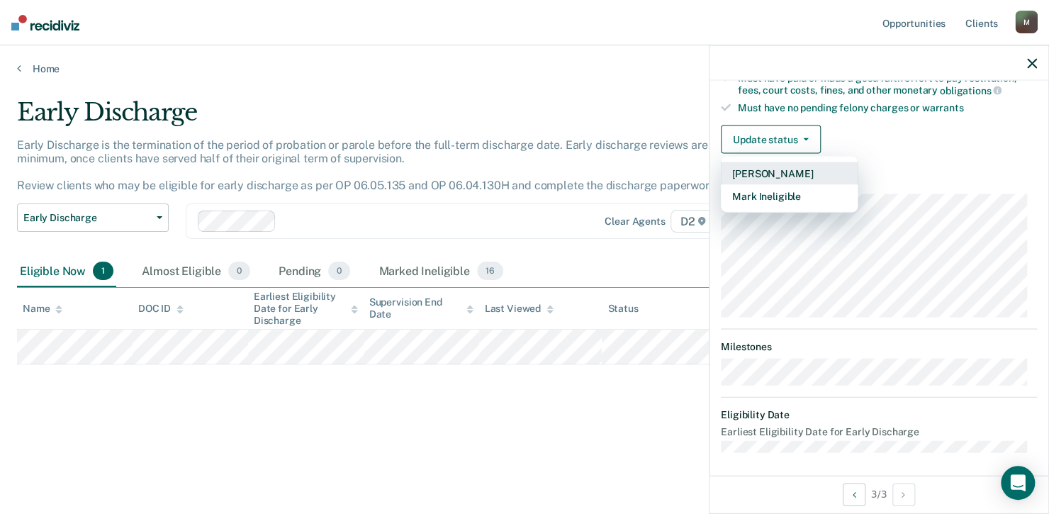
click at [787, 171] on button "[PERSON_NAME]" at bounding box center [789, 173] width 137 height 23
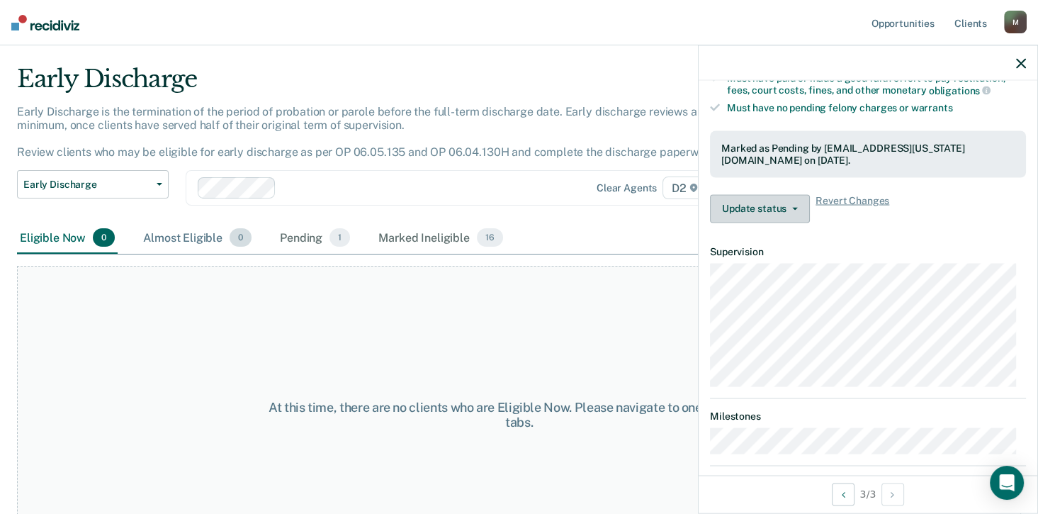
scroll to position [0, 0]
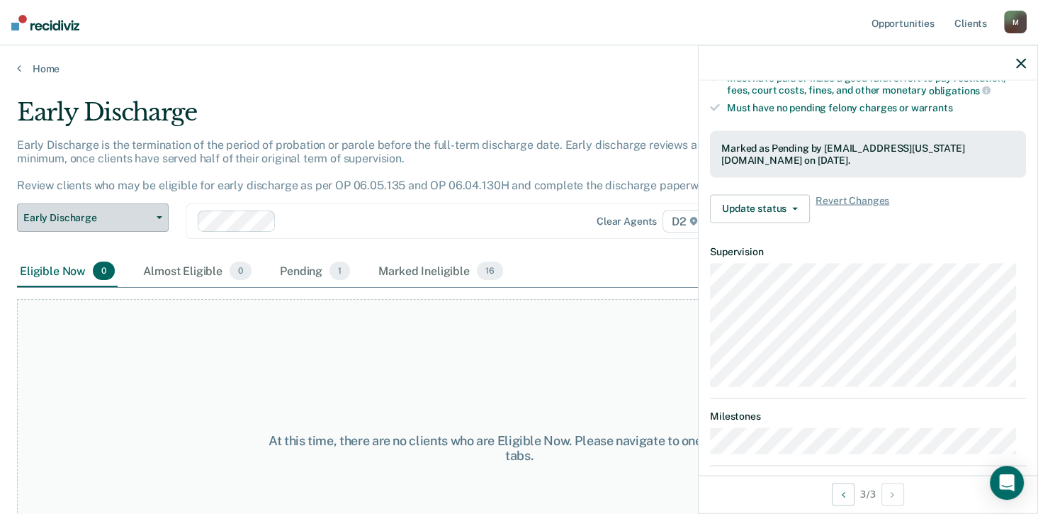
click at [123, 212] on span "Early Discharge" at bounding box center [87, 218] width 128 height 12
click at [24, 65] on link "Home" at bounding box center [519, 68] width 1004 height 13
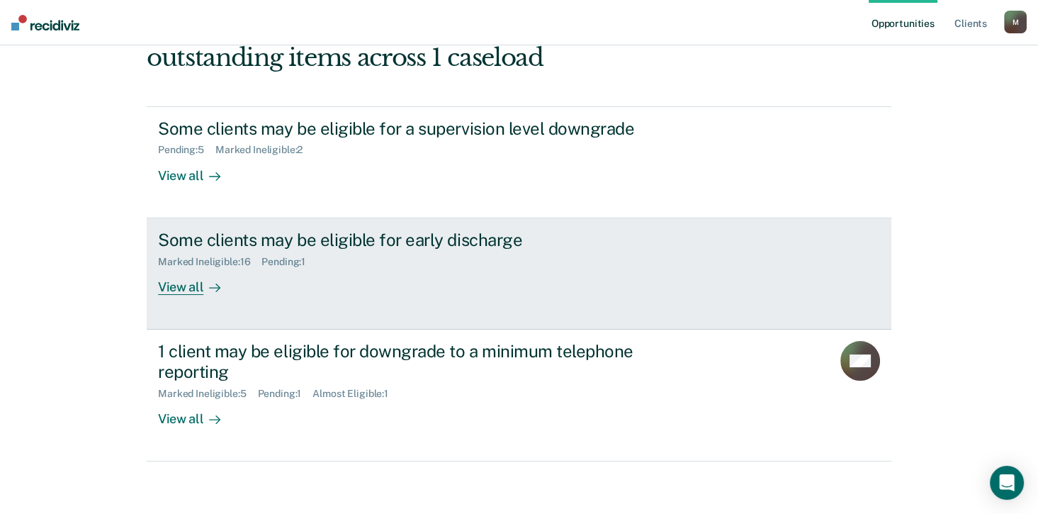
scroll to position [108, 0]
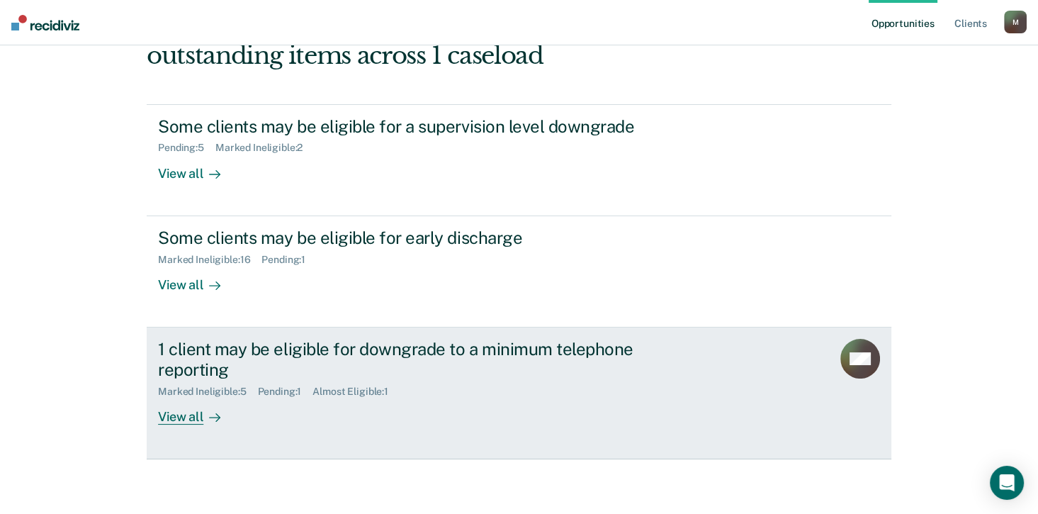
click at [529, 347] on div "1 client may be eligible for downgrade to a minimum telephone reporting" at bounding box center [406, 359] width 497 height 41
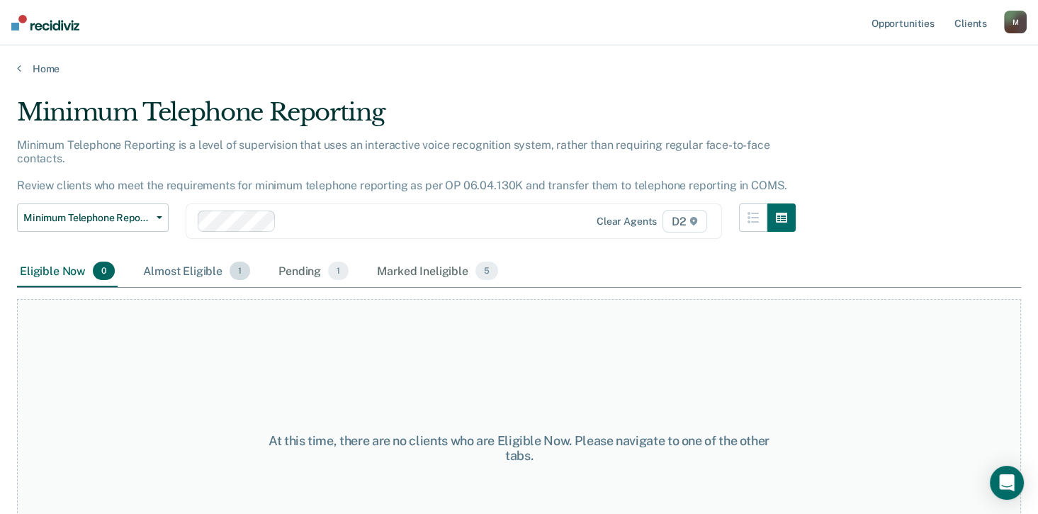
click at [193, 276] on div "Almost Eligible 1" at bounding box center [196, 271] width 113 height 31
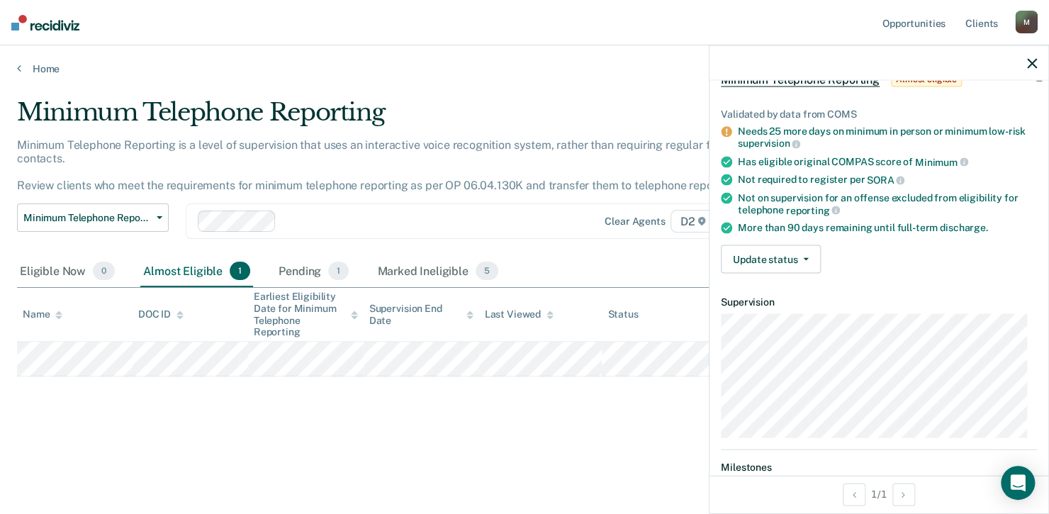
scroll to position [48, 0]
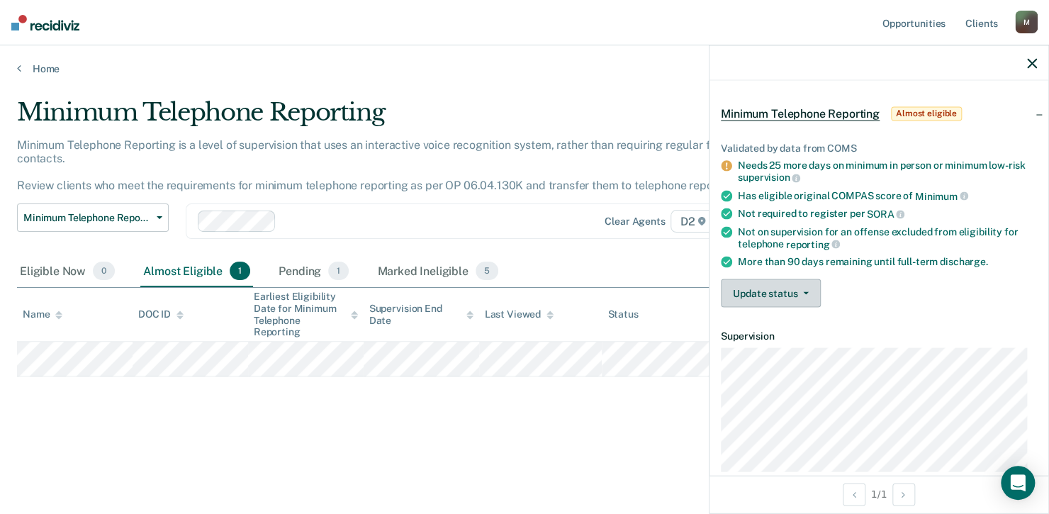
click at [768, 289] on button "Update status" at bounding box center [771, 293] width 100 height 28
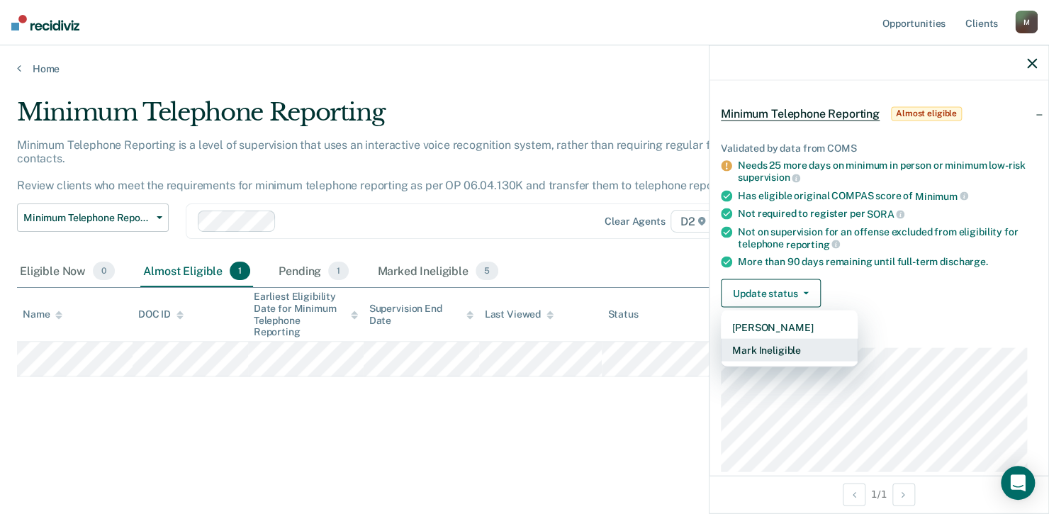
click at [777, 347] on button "Mark Ineligible" at bounding box center [789, 350] width 137 height 23
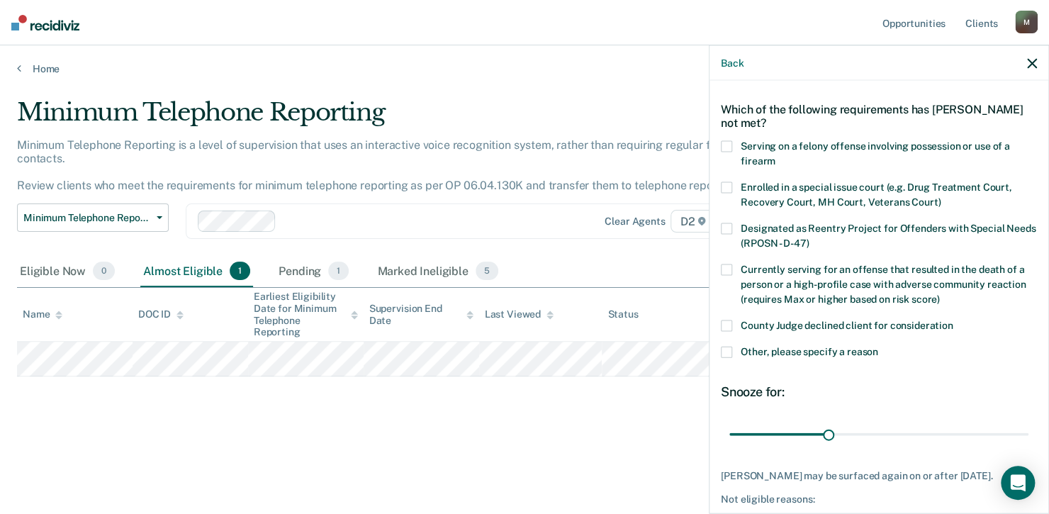
click at [726, 325] on span at bounding box center [726, 325] width 11 height 11
click at [953, 320] on input "County Judge declined client for consideration" at bounding box center [953, 320] width 0 height 0
drag, startPoint x: 823, startPoint y: 435, endPoint x: 1025, endPoint y: 451, distance: 202.6
type input "90"
click at [1025, 446] on input "range" at bounding box center [878, 434] width 299 height 25
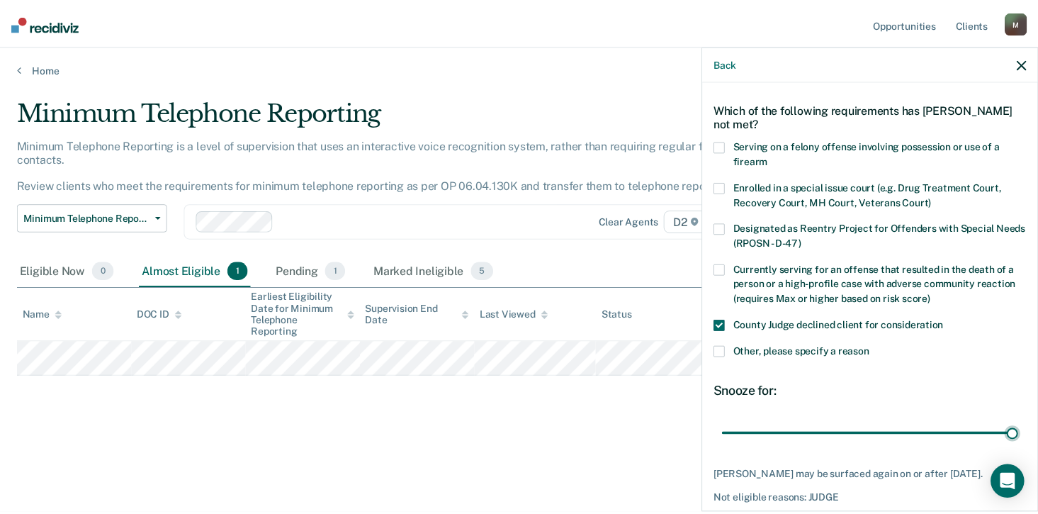
scroll to position [106, 0]
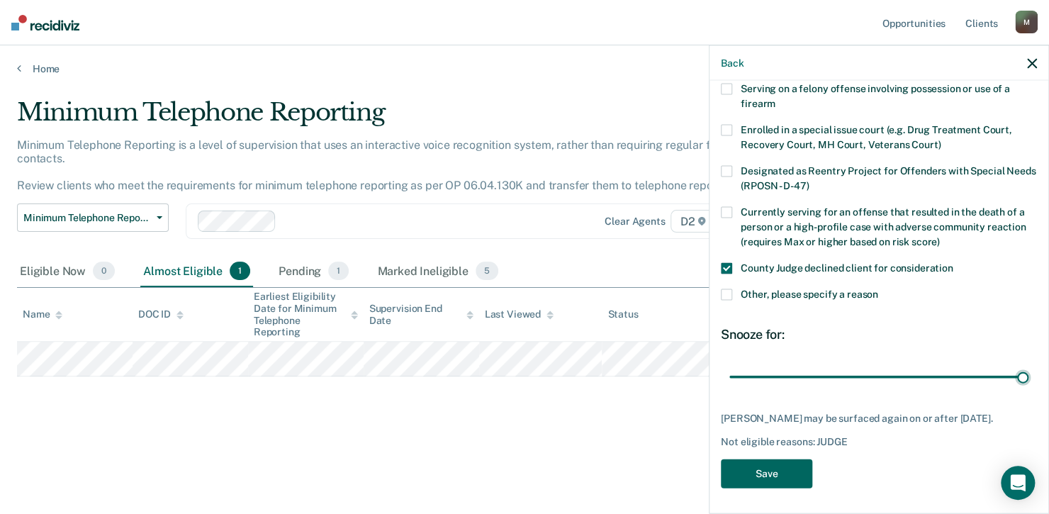
click at [784, 473] on button "Save" at bounding box center [766, 473] width 91 height 29
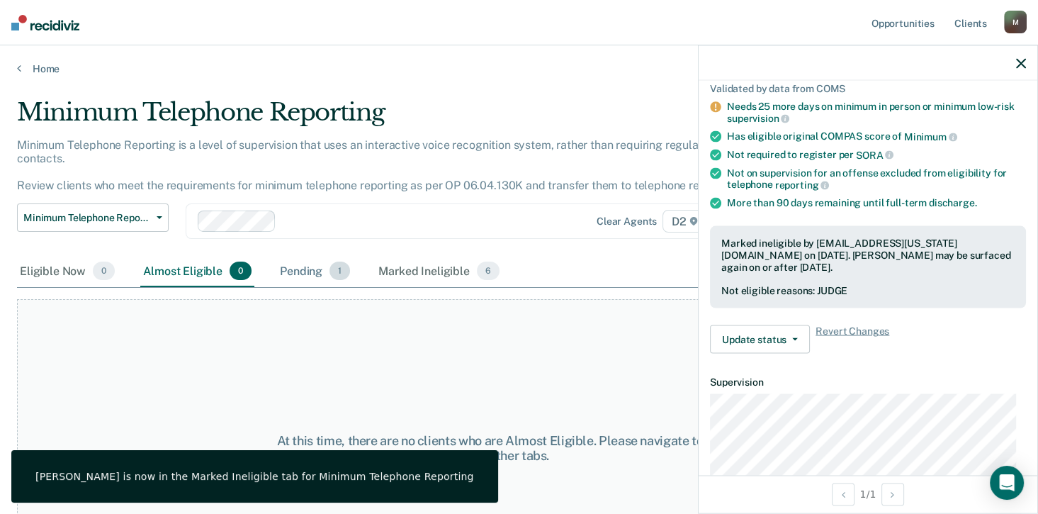
click at [315, 272] on div "Pending 1" at bounding box center [315, 271] width 76 height 31
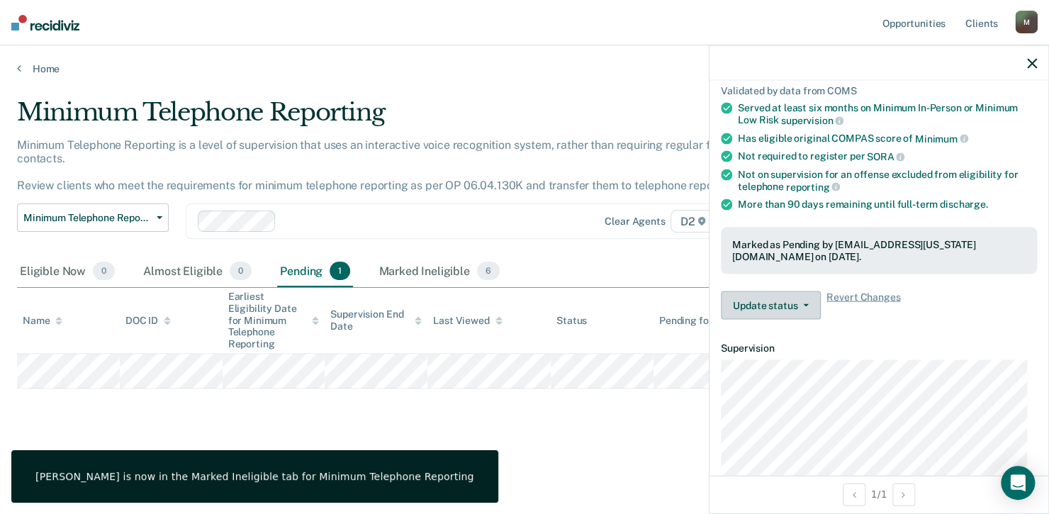
click at [766, 308] on button "Update status" at bounding box center [771, 305] width 100 height 28
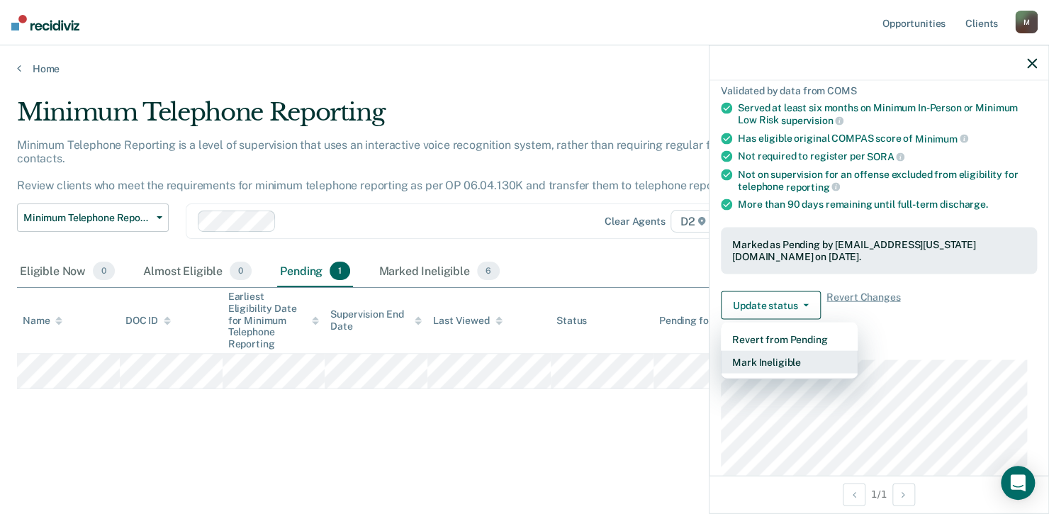
click at [771, 360] on button "Mark Ineligible" at bounding box center [789, 362] width 137 height 23
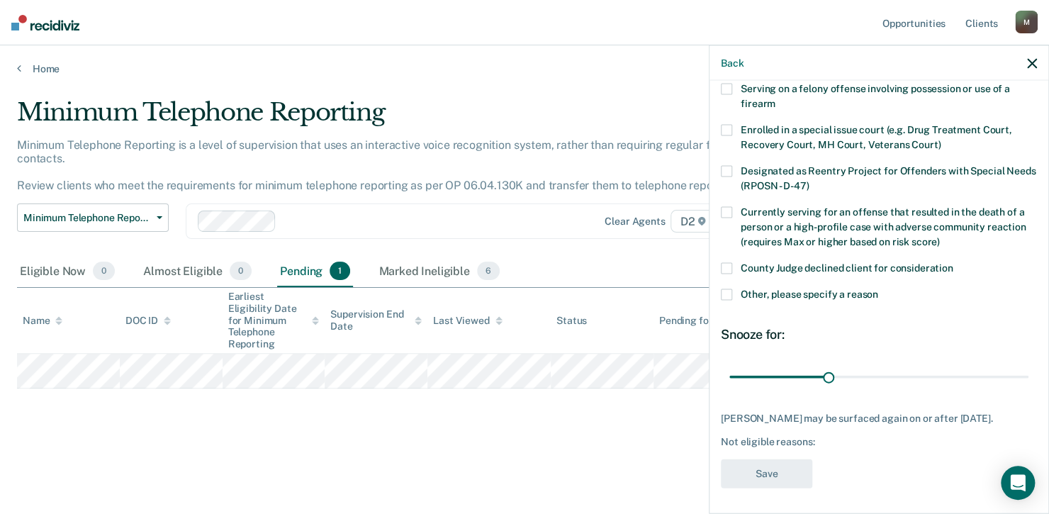
click at [722, 263] on span at bounding box center [726, 268] width 11 height 11
click at [953, 263] on input "County Judge declined client for consideration" at bounding box center [953, 263] width 0 height 0
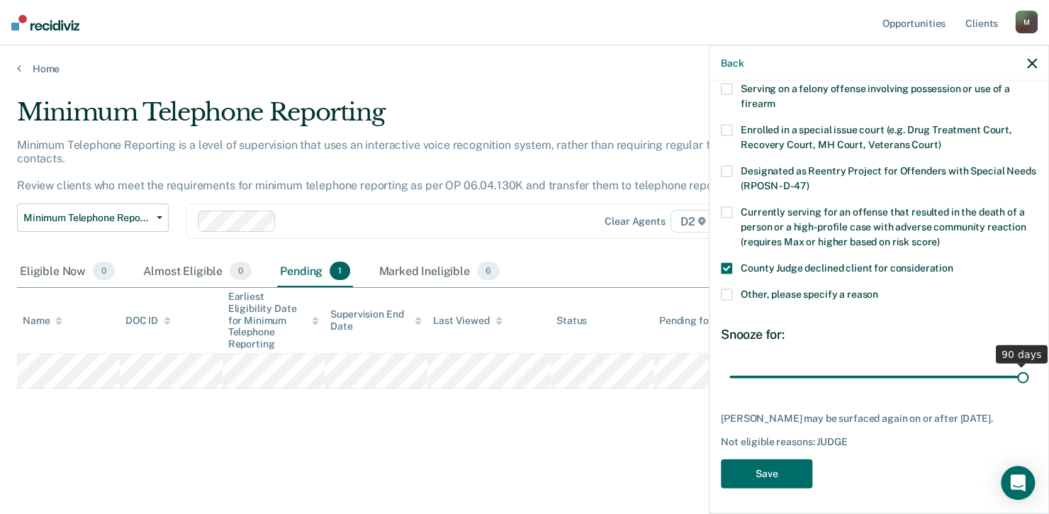
drag, startPoint x: 825, startPoint y: 377, endPoint x: 1051, endPoint y: 376, distance: 226.0
type input "90"
click at [1028, 376] on input "range" at bounding box center [878, 376] width 299 height 25
click at [782, 487] on button "Save" at bounding box center [766, 473] width 91 height 29
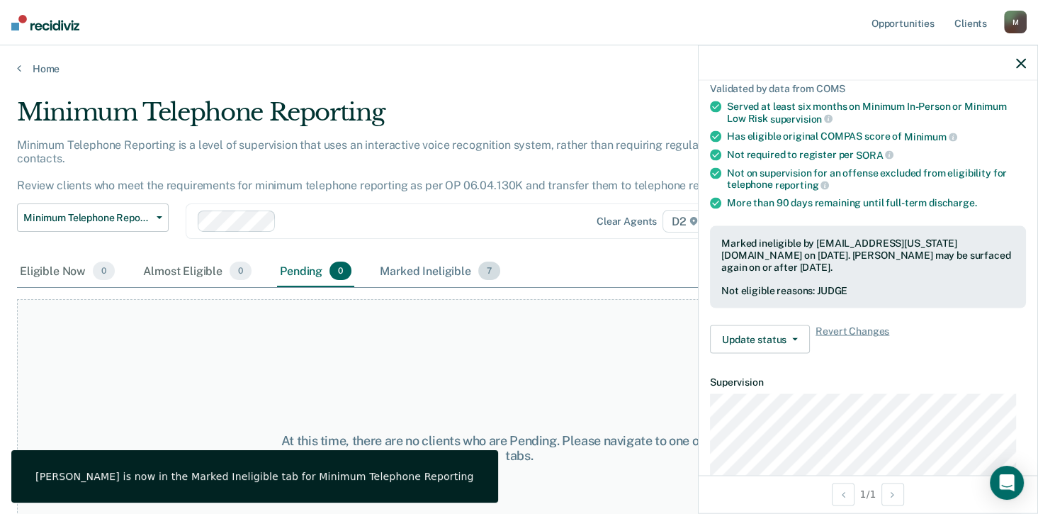
click at [424, 263] on div "Marked Ineligible 7" at bounding box center [440, 271] width 126 height 31
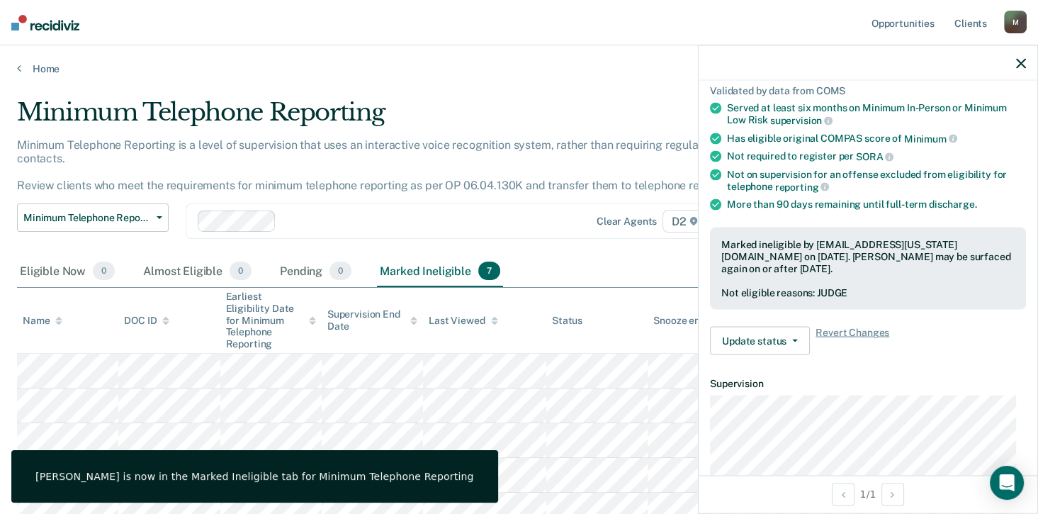
click at [426, 274] on div "Marked Ineligible 7" at bounding box center [440, 271] width 126 height 31
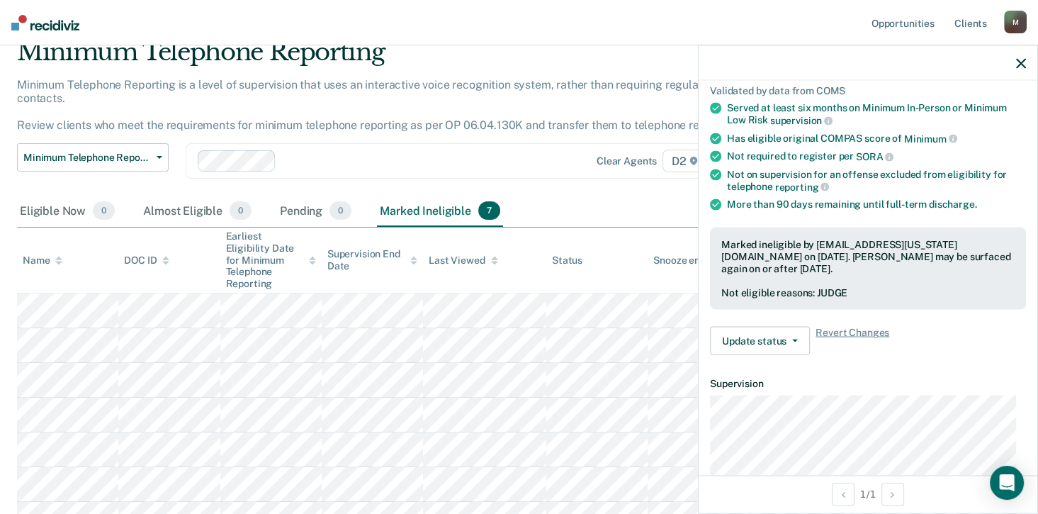
scroll to position [182, 0]
